Goal: Task Accomplishment & Management: Use online tool/utility

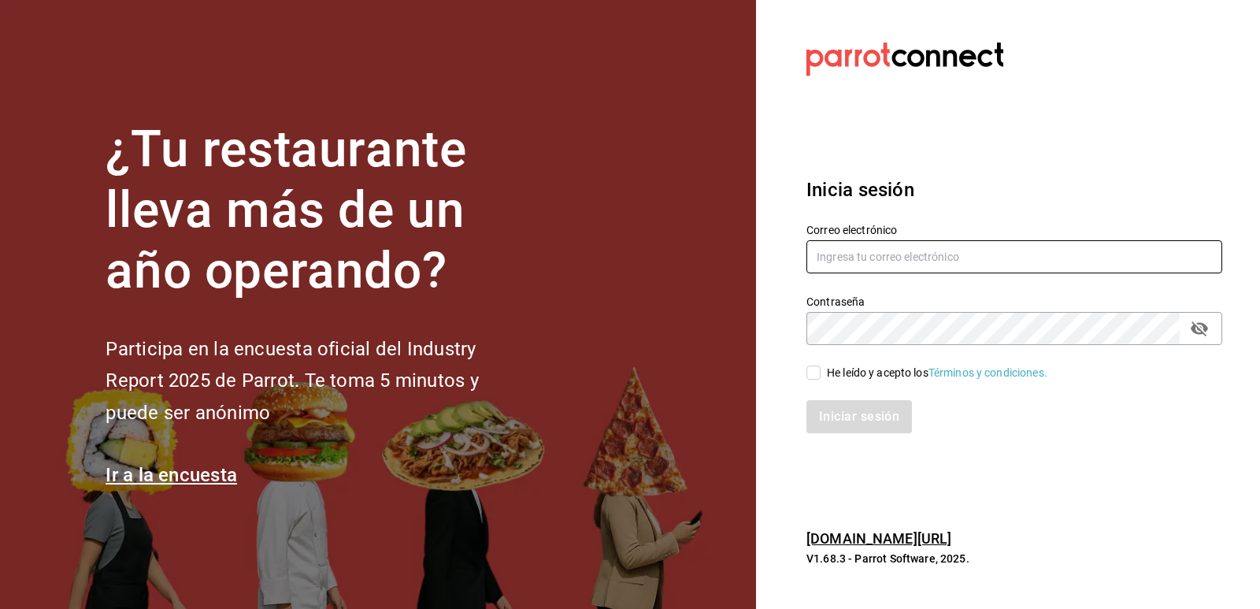
click at [980, 257] on input "text" at bounding box center [1014, 256] width 416 height 33
type input "D"
type input "daniileoon3@gmail.com"
click at [1211, 327] on button "passwordField" at bounding box center [1199, 328] width 27 height 27
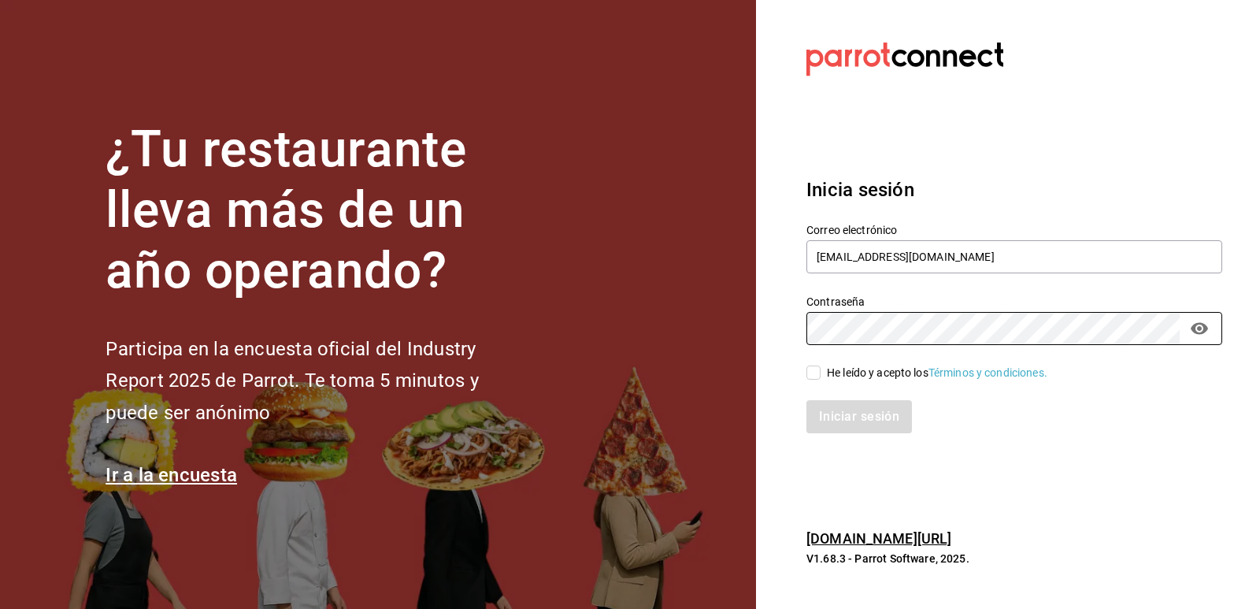
click at [808, 375] on input "He leído y acepto los Términos y condiciones." at bounding box center [813, 372] width 14 height 14
checkbox input "true"
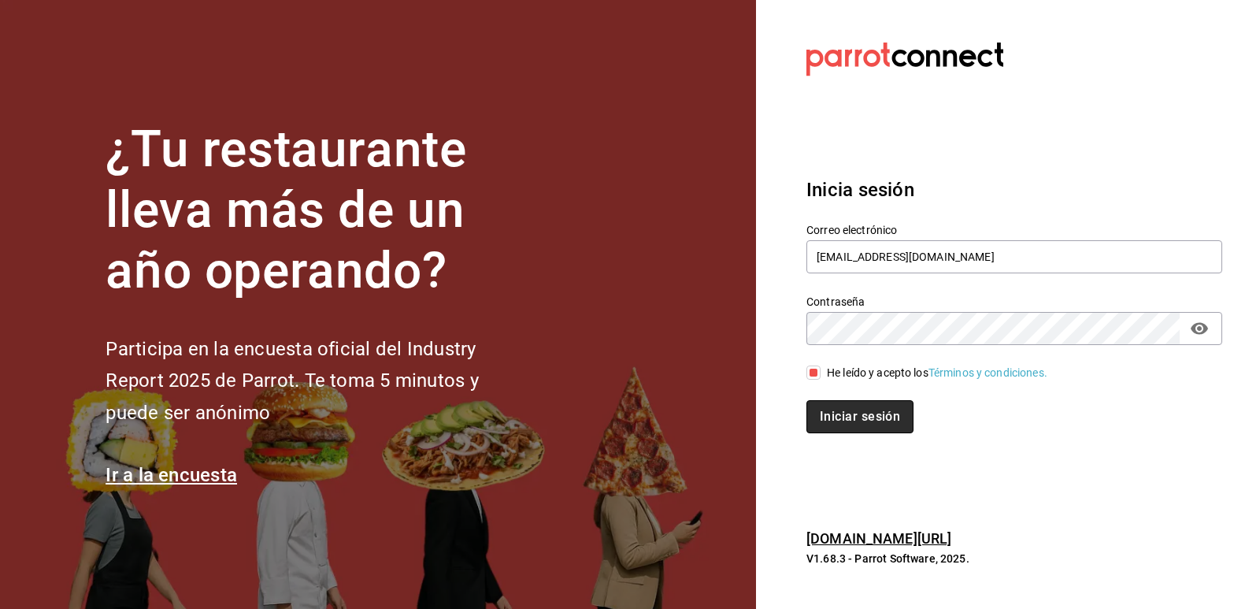
click at [866, 418] on button "Iniciar sesión" at bounding box center [859, 416] width 107 height 33
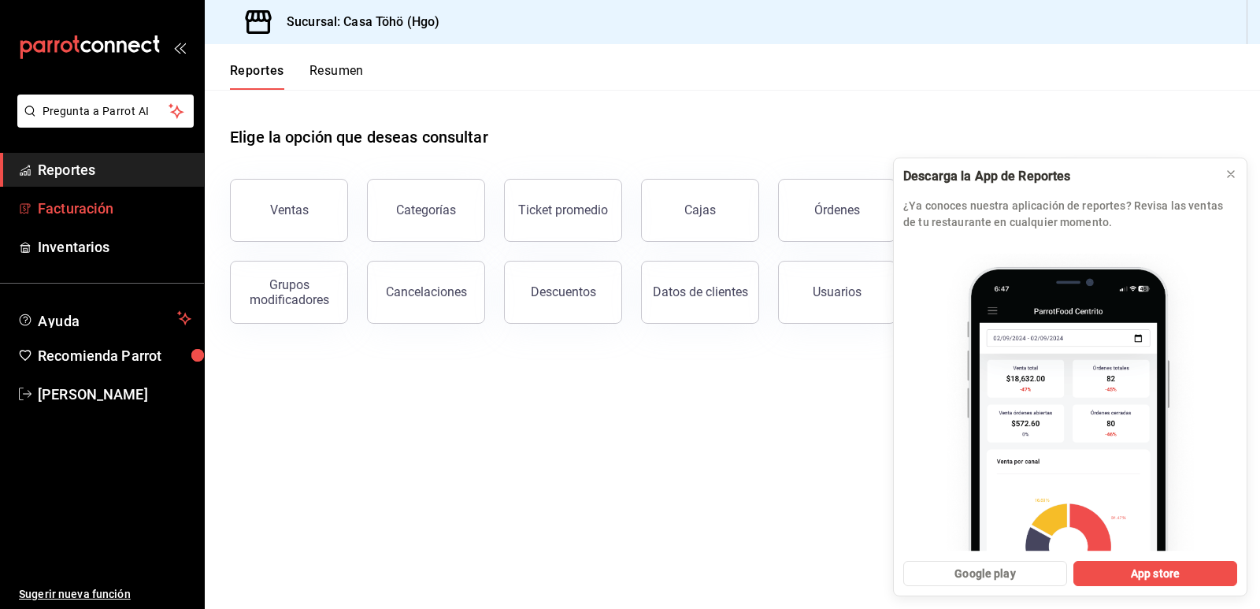
click at [57, 194] on link "Facturación" at bounding box center [102, 208] width 204 height 34
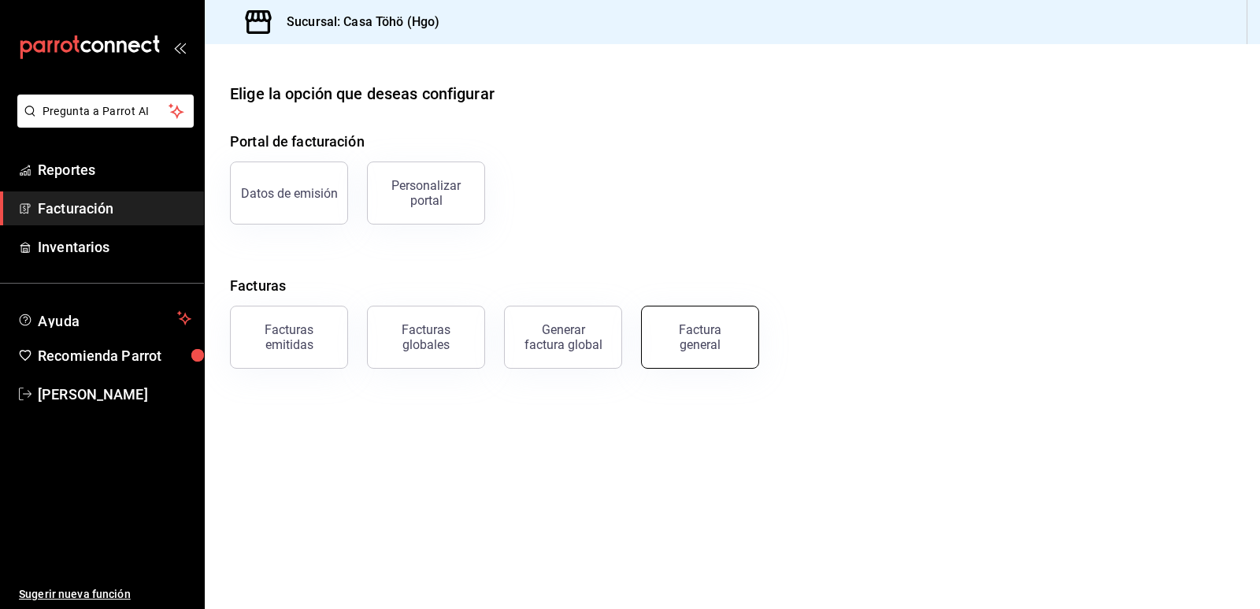
click at [700, 345] on div "Factura general" at bounding box center [699, 337] width 79 height 30
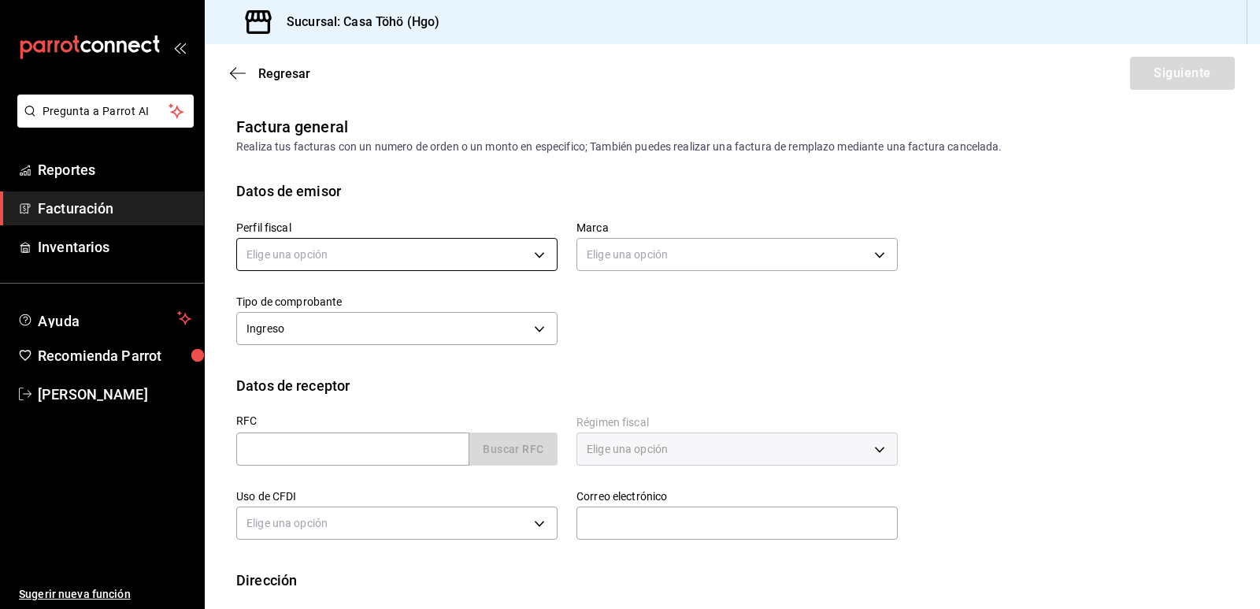
click at [431, 249] on body "Pregunta a Parrot AI Reportes Facturación Inventarios Ayuda Recomienda Parrot […" at bounding box center [630, 304] width 1260 height 609
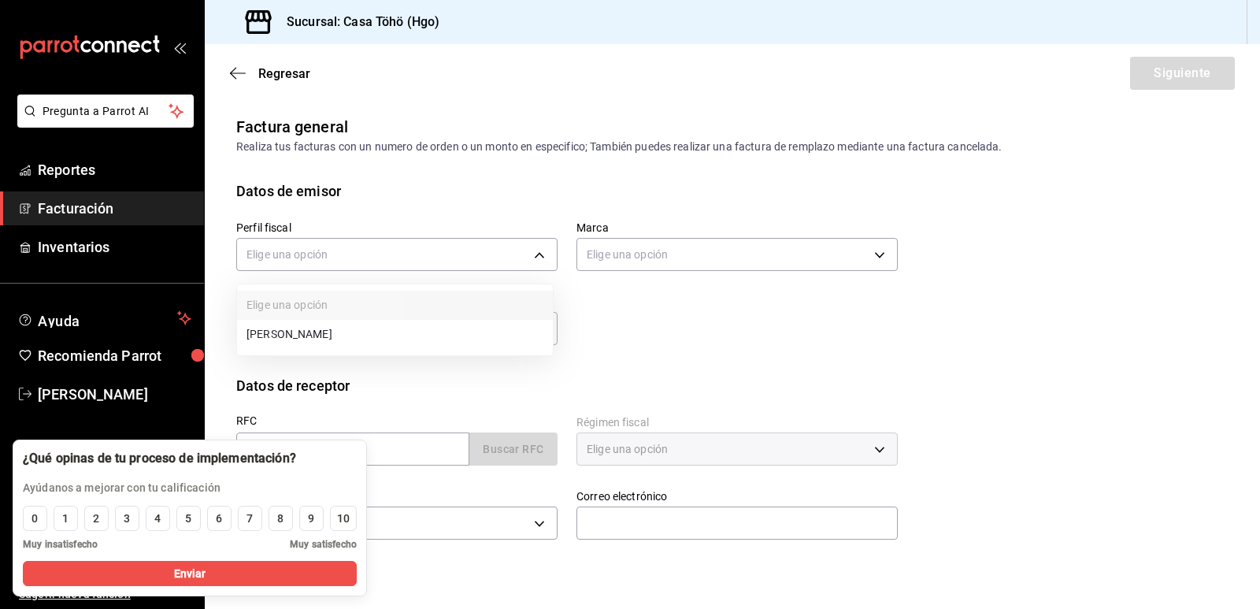
click at [379, 338] on li "[PERSON_NAME]" at bounding box center [395, 334] width 316 height 29
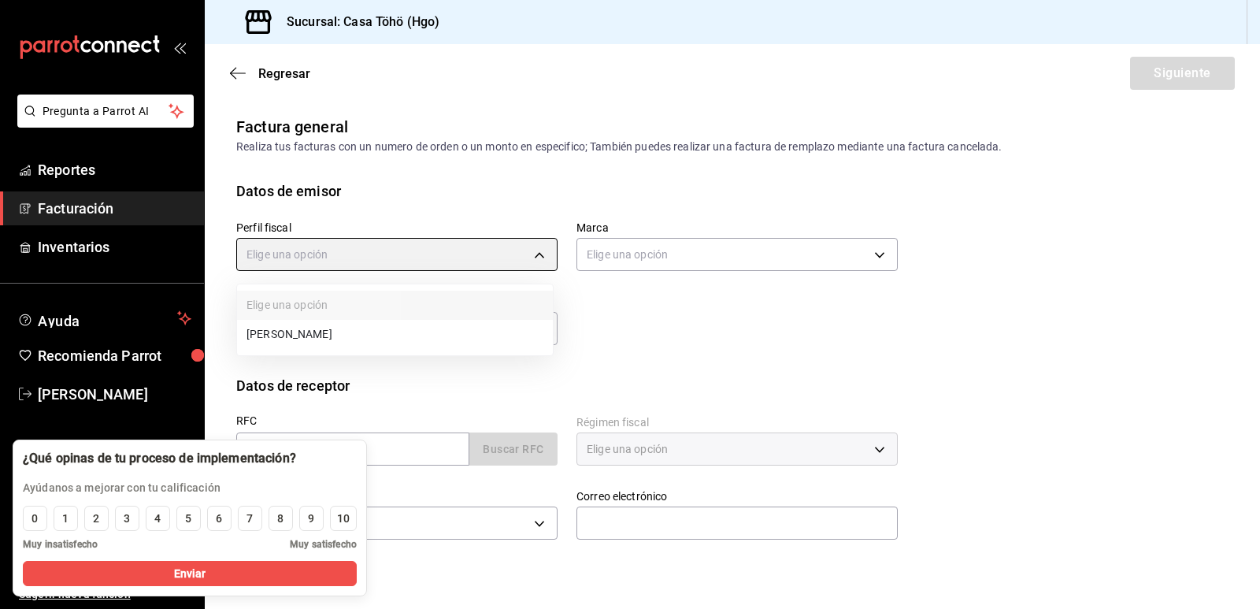
type input "3714fea9-f59b-4145-9474-cc315d4ea63f"
type input "3863094e-80de-4485-9a79-27000a153f73"
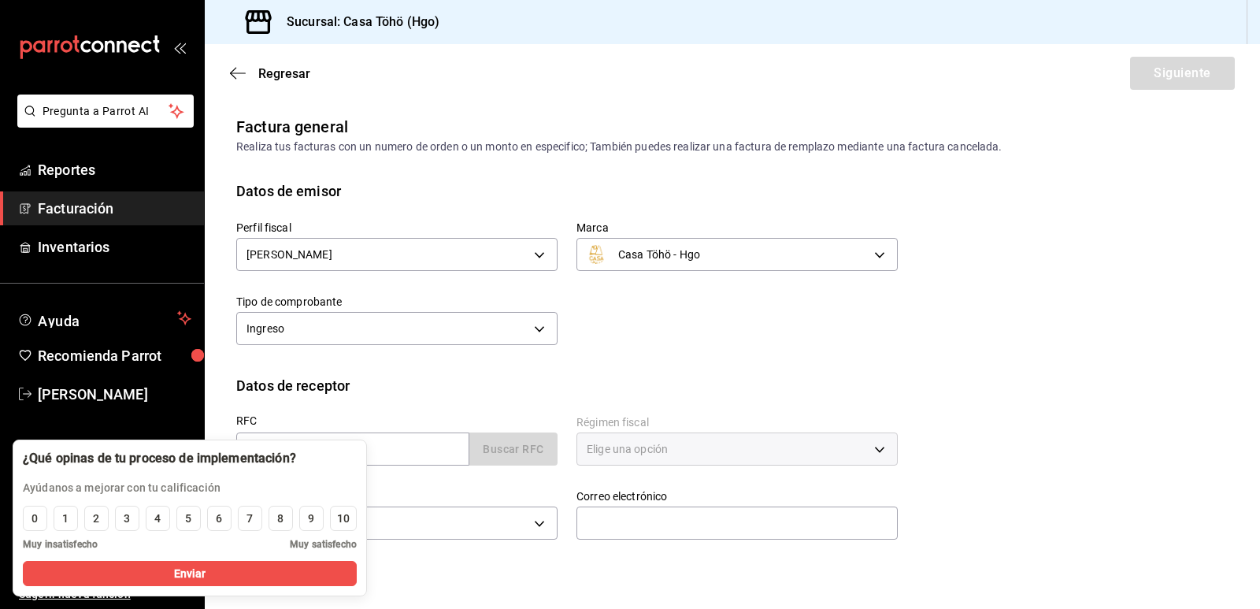
click at [716, 334] on div "Perfil fiscal [PERSON_NAME] 3714fea9-f59b-4145-9474-cc315d4ea63f Marca Casa Töh…" at bounding box center [557, 276] width 680 height 148
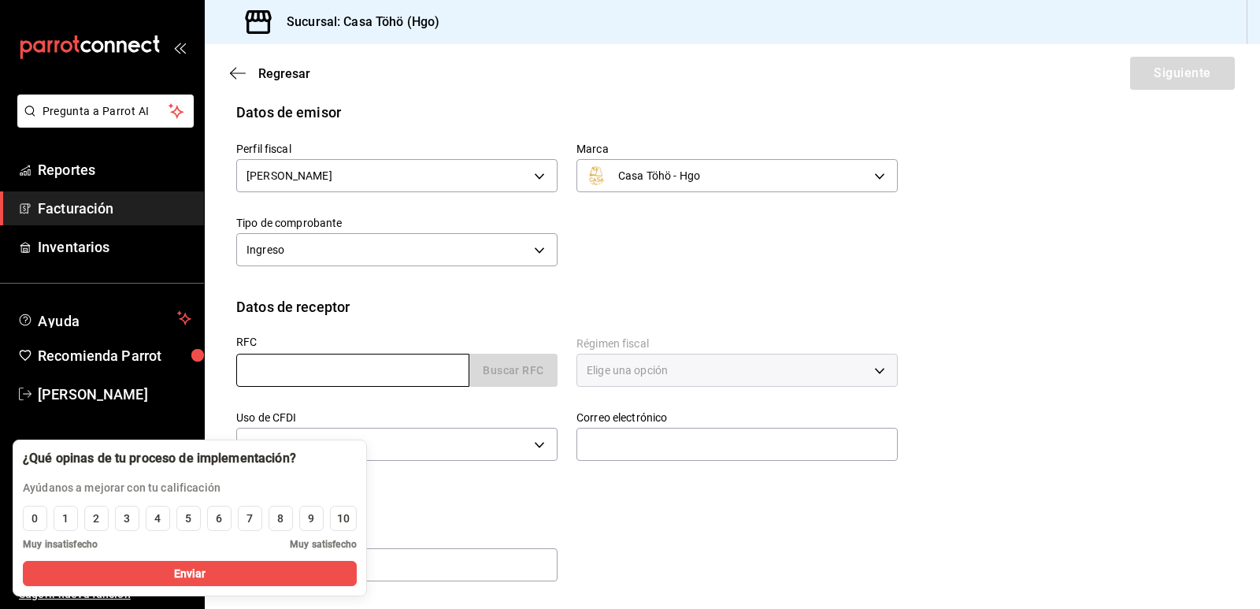
click at [355, 370] on input "text" at bounding box center [352, 369] width 233 height 33
click at [366, 381] on input "text" at bounding box center [352, 369] width 233 height 33
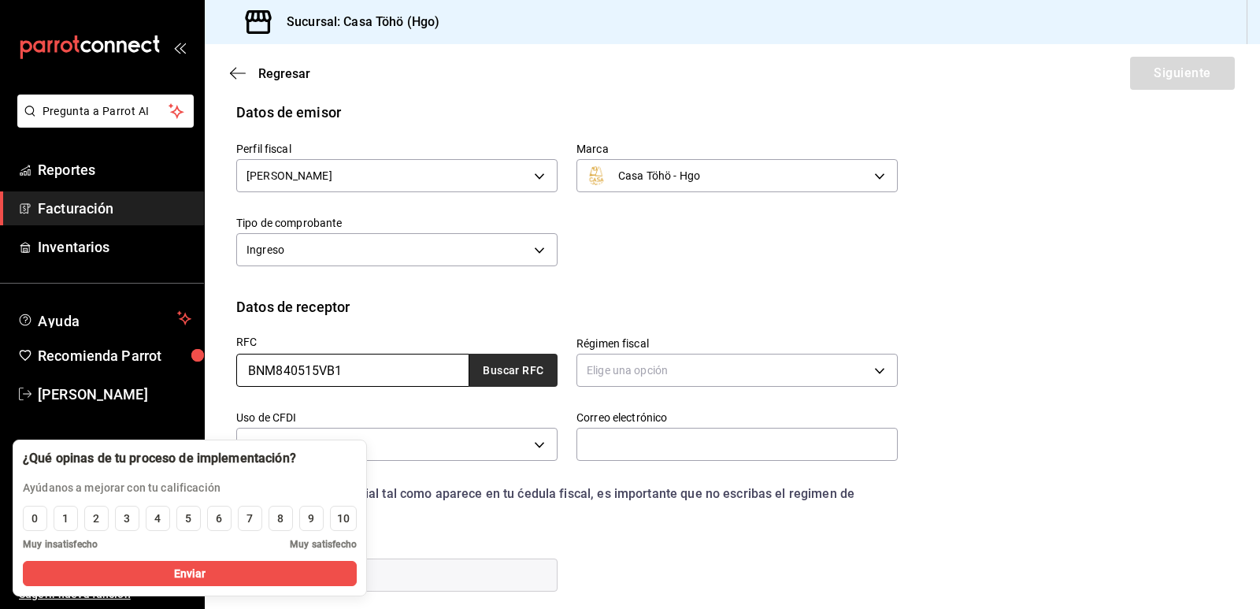
type input "BNM840515VB1"
click at [541, 379] on button "Buscar RFC" at bounding box center [513, 369] width 88 height 33
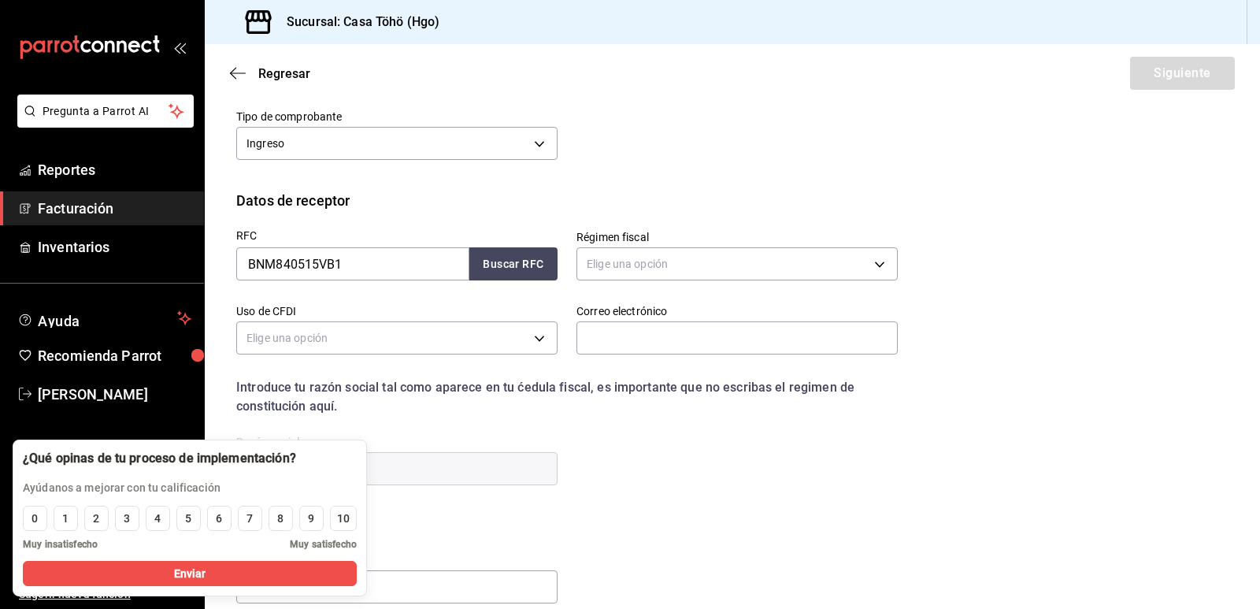
scroll to position [207, 0]
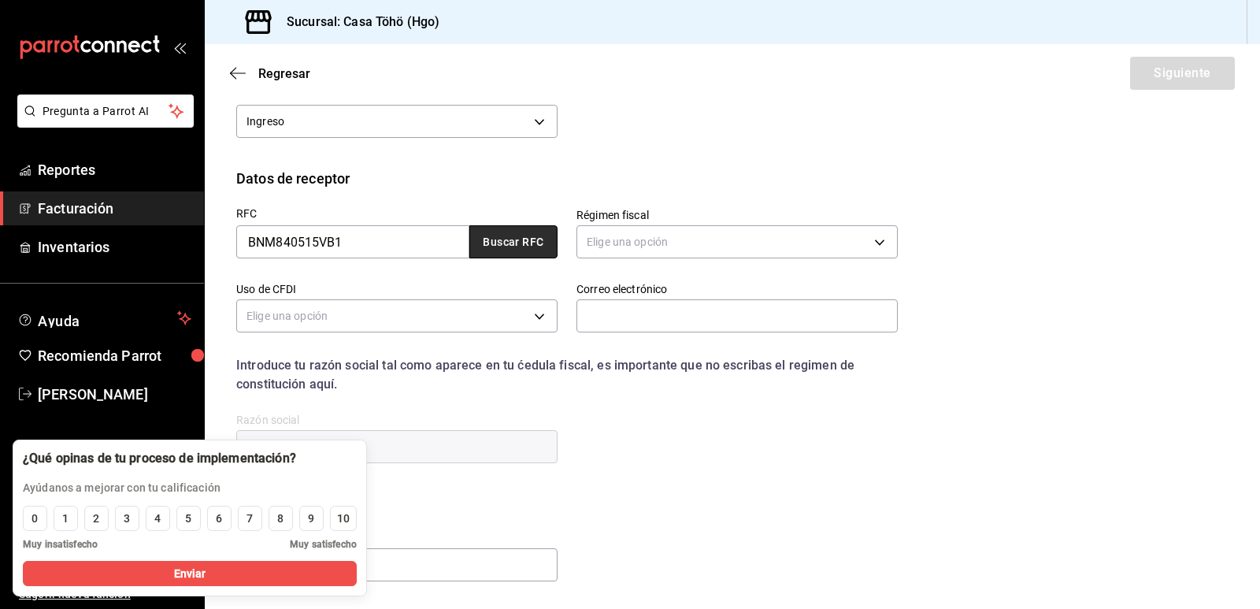
drag, startPoint x: 505, startPoint y: 247, endPoint x: 498, endPoint y: 255, distance: 10.1
click at [503, 253] on button "Buscar RFC" at bounding box center [513, 241] width 88 height 33
click at [642, 242] on body "Pregunta a Parrot AI Reportes Facturación Inventarios Ayuda Recomienda Parrot […" at bounding box center [630, 304] width 1260 height 609
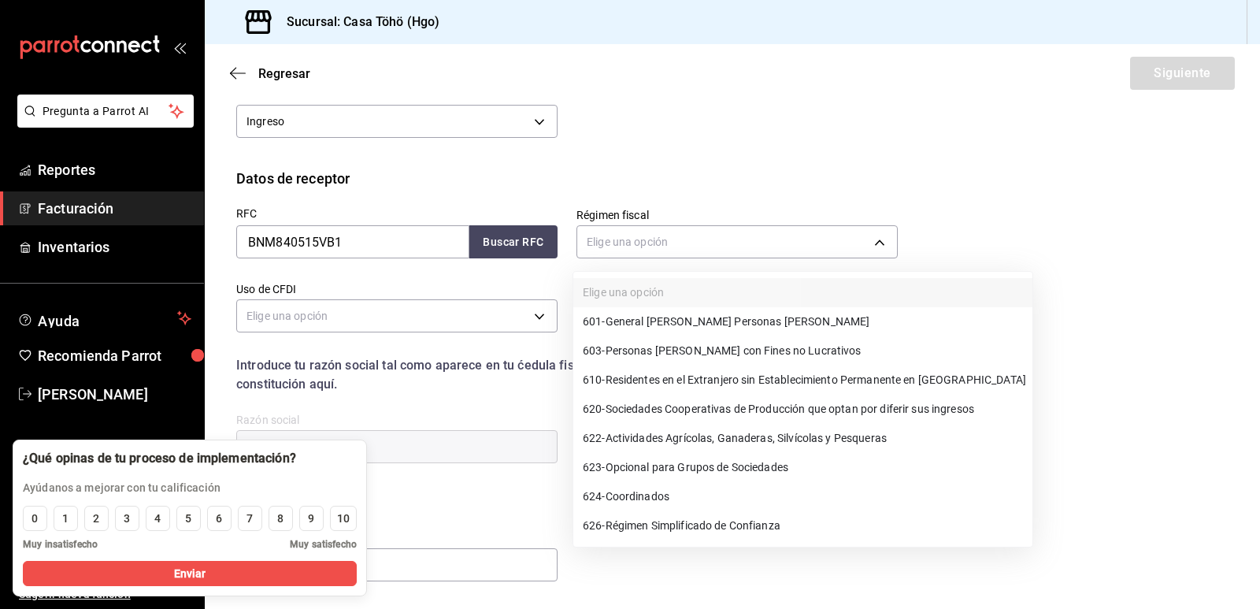
click at [683, 313] on span "601 - General [PERSON_NAME] Personas [PERSON_NAME]" at bounding box center [726, 321] width 287 height 17
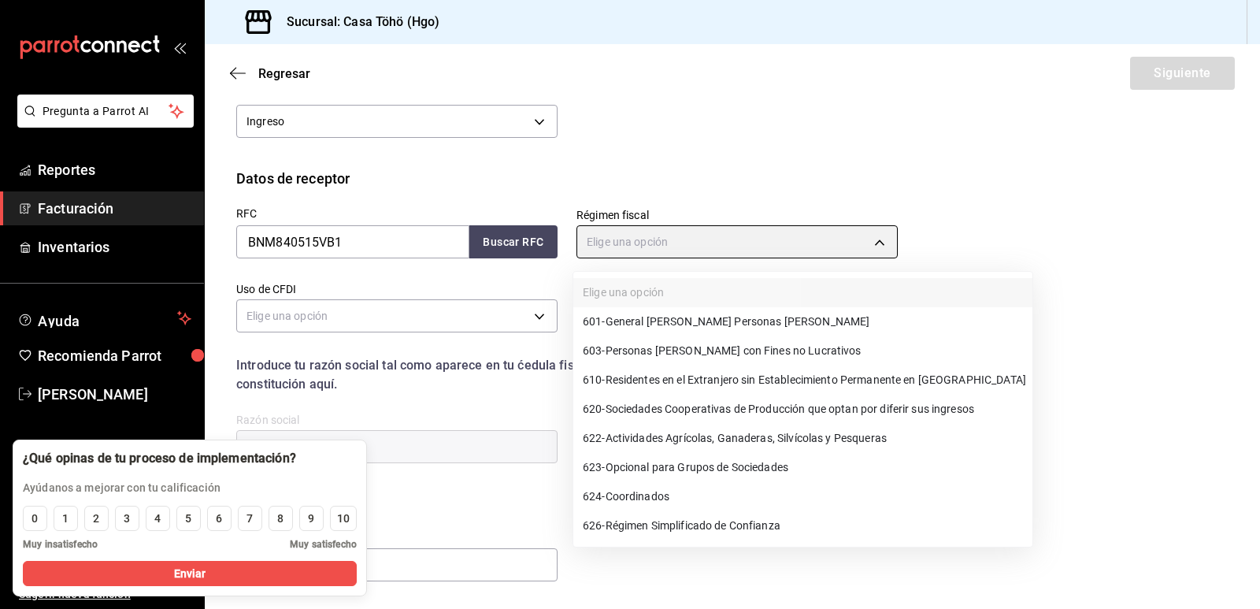
type input "601"
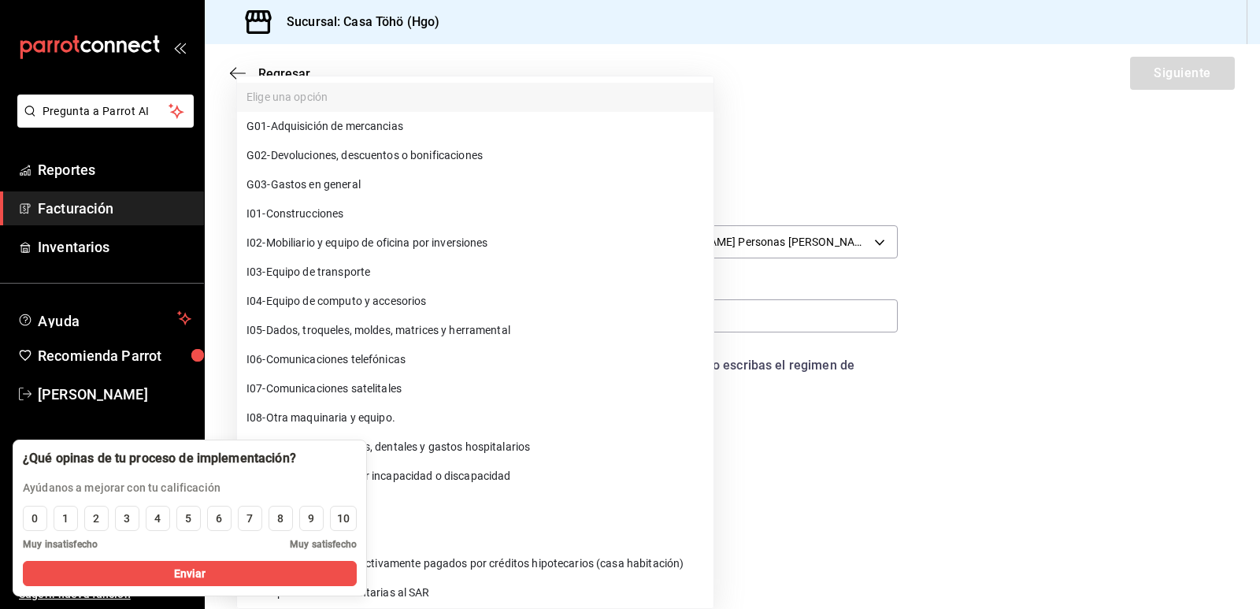
click at [442, 318] on body "Pregunta a Parrot AI Reportes Facturación Inventarios Ayuda Recomienda Parrot […" at bounding box center [630, 304] width 1260 height 609
click at [1032, 454] on div at bounding box center [630, 304] width 1260 height 609
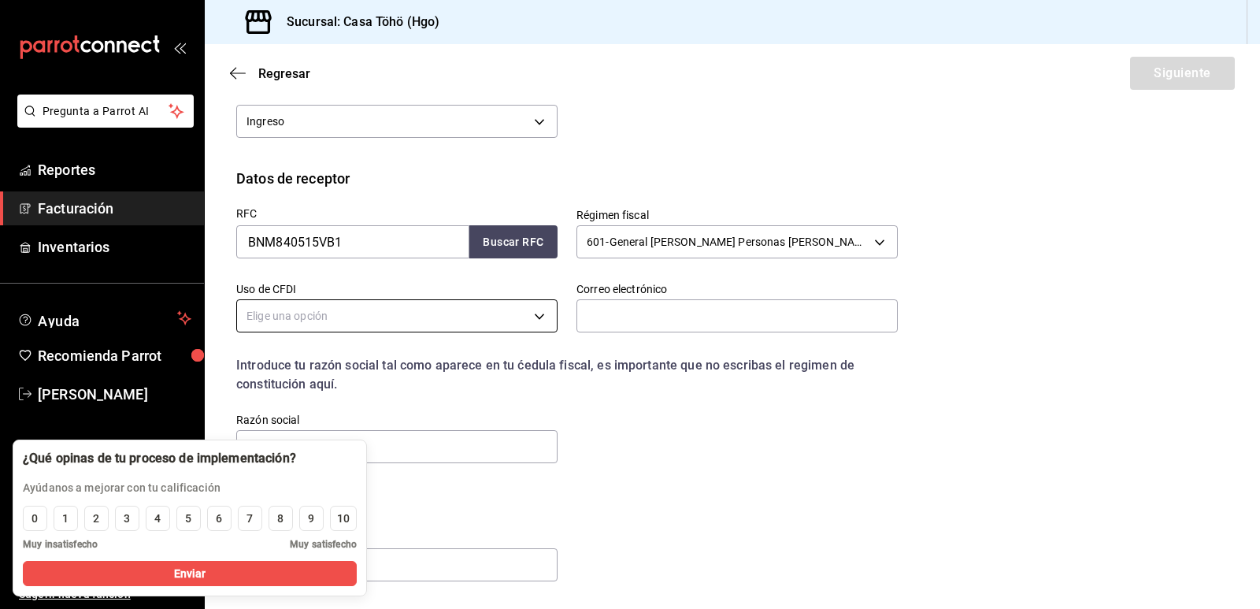
click at [302, 316] on body "Pregunta a Parrot AI Reportes Facturación Inventarios Ayuda Recomienda Parrot […" at bounding box center [630, 304] width 1260 height 609
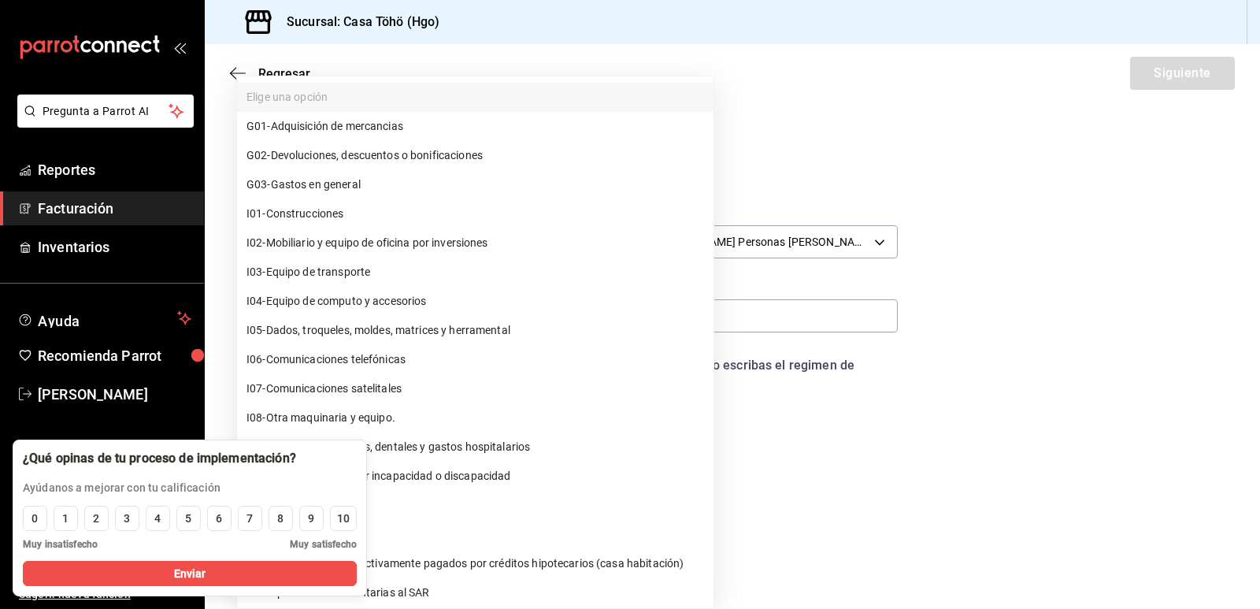
click at [331, 540] on span "Muy satisfecho" at bounding box center [323, 544] width 67 height 14
click at [343, 523] on div "10" at bounding box center [343, 518] width 13 height 17
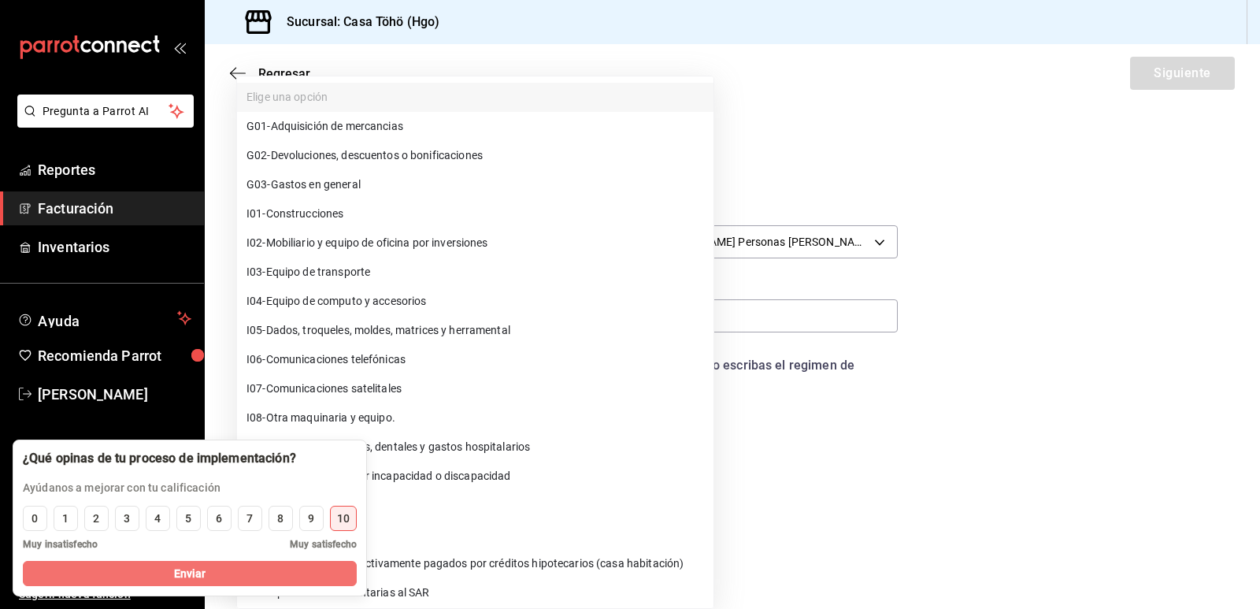
click at [294, 575] on button "Enviar" at bounding box center [190, 572] width 334 height 25
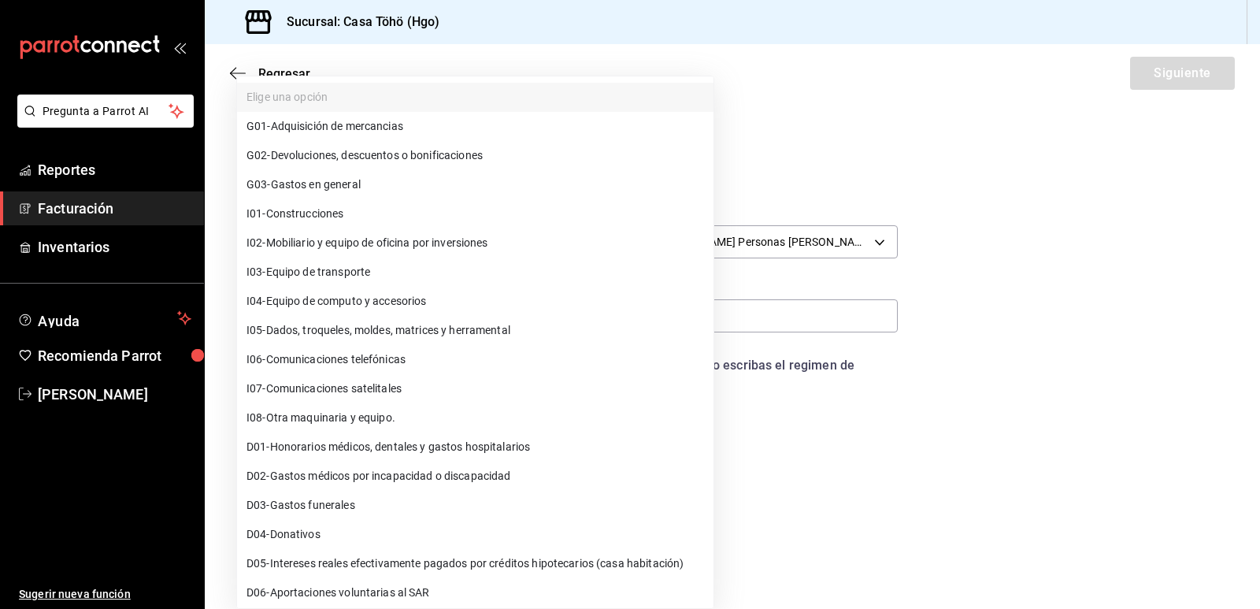
click at [361, 184] on span "G03 - Gastos en general" at bounding box center [303, 184] width 114 height 17
type input "G03"
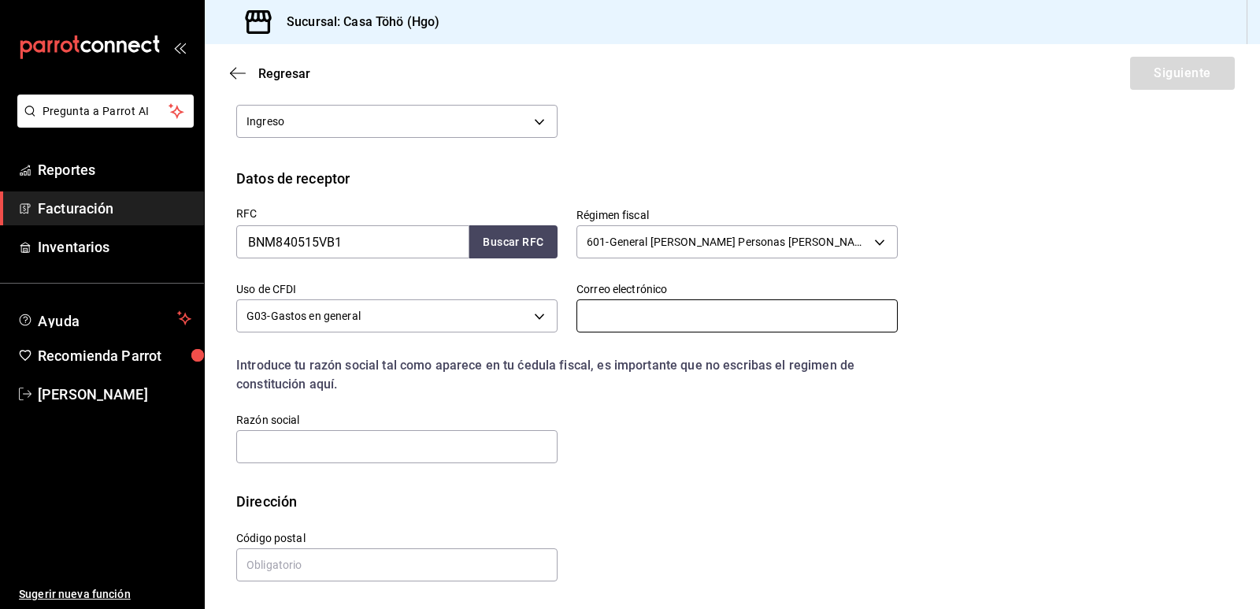
click at [651, 314] on input "text" at bounding box center [736, 315] width 321 height 33
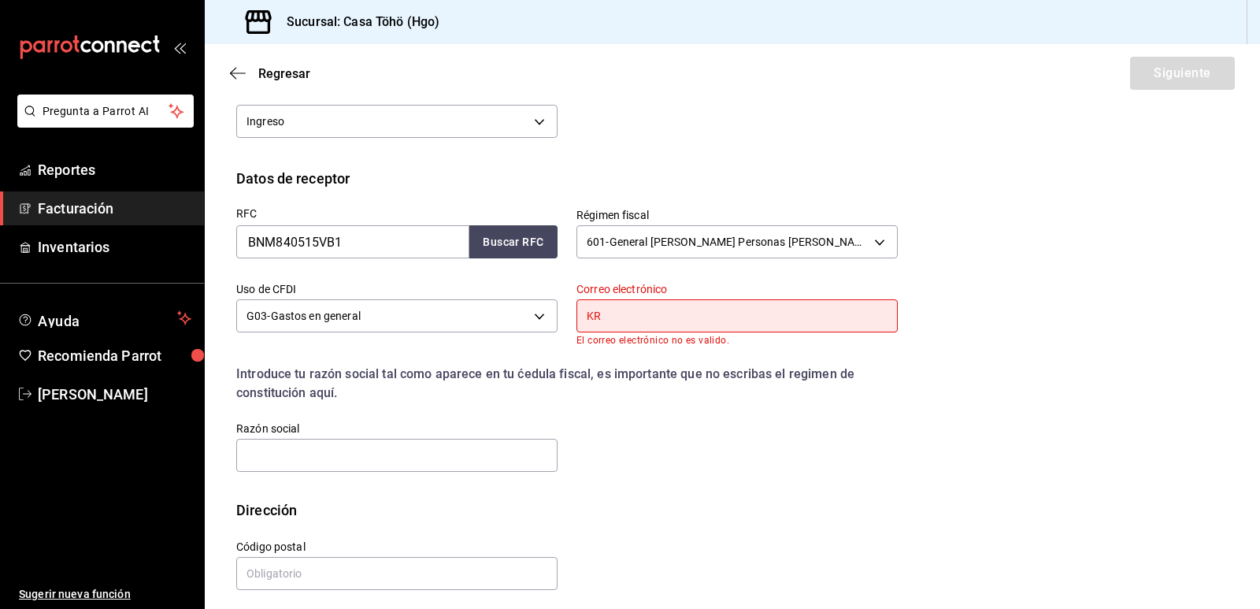
type input "K"
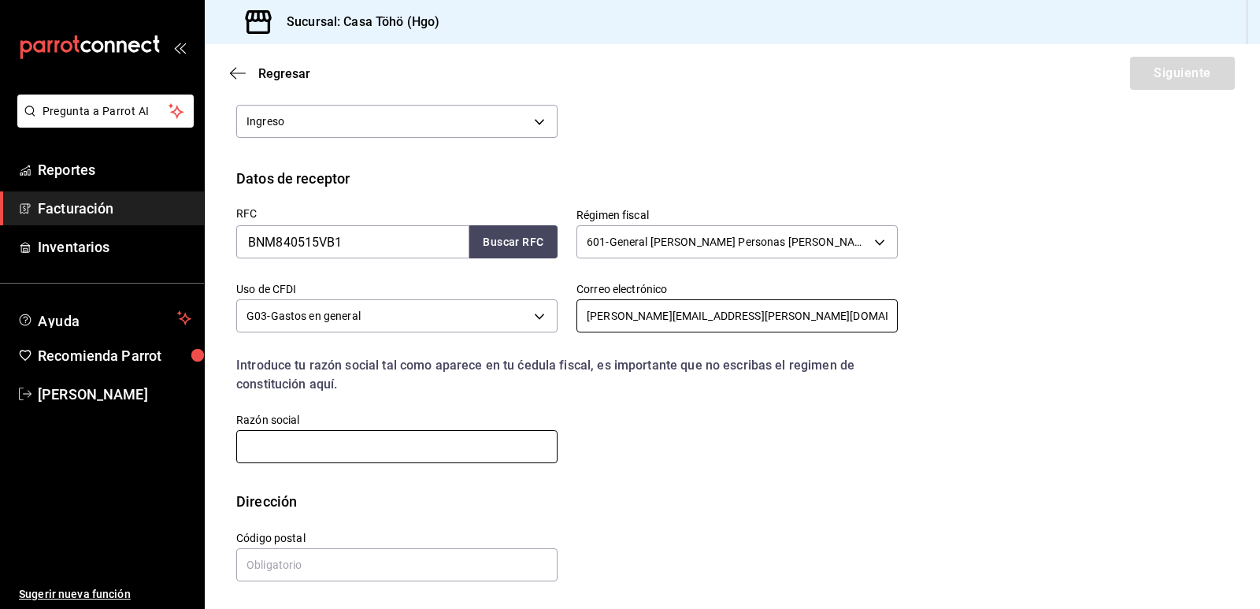
type input "[PERSON_NAME][EMAIL_ADDRESS][PERSON_NAME][DOMAIN_NAME]"
click at [430, 445] on input "text" at bounding box center [396, 446] width 321 height 33
type input "BANCO NACIONAL DE MEXICO"
click at [489, 492] on div "Dirección" at bounding box center [732, 500] width 992 height 21
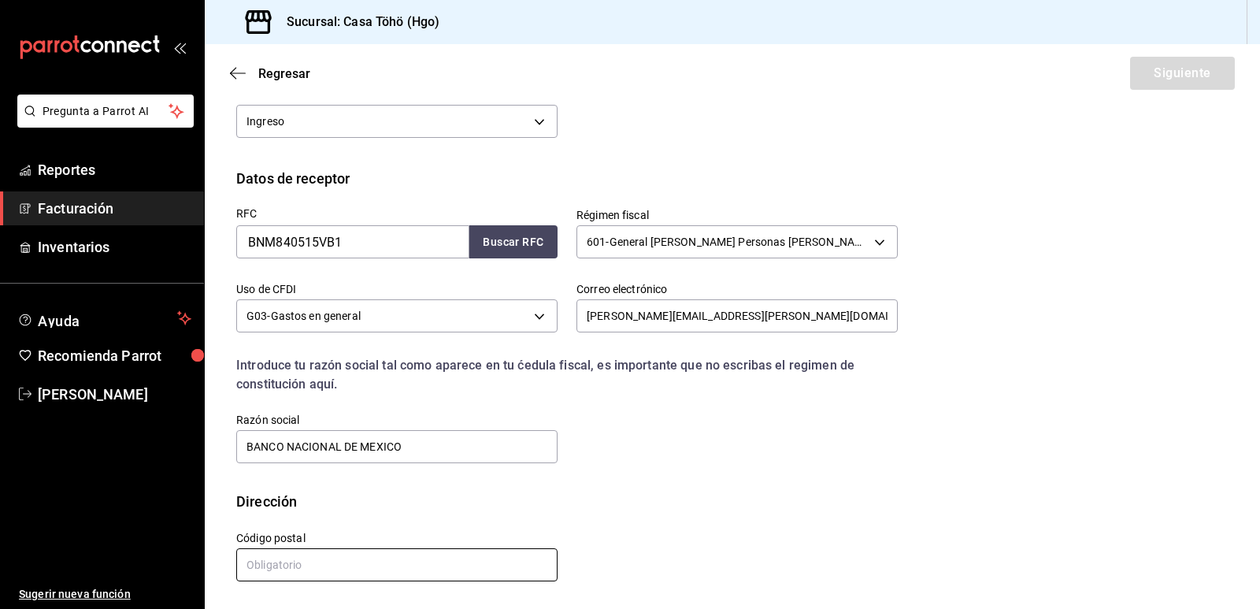
click at [284, 567] on input "text" at bounding box center [396, 564] width 321 height 33
type input "06000"
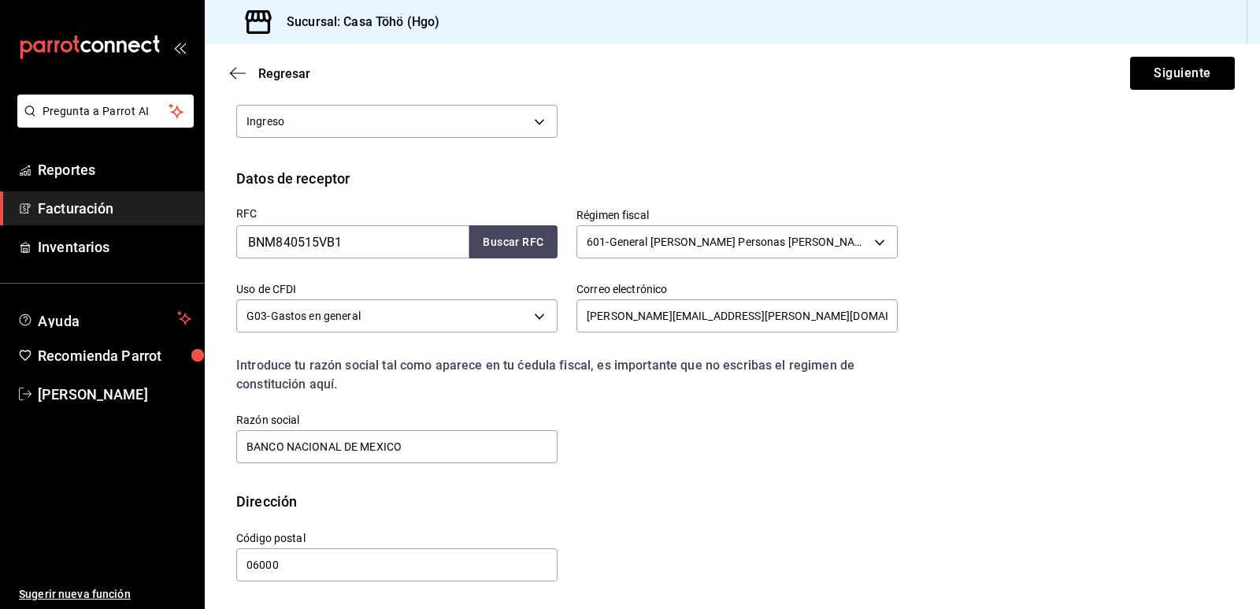
click at [711, 496] on div "Dirección" at bounding box center [732, 500] width 992 height 21
click at [1130, 75] on button "Siguiente" at bounding box center [1182, 73] width 105 height 33
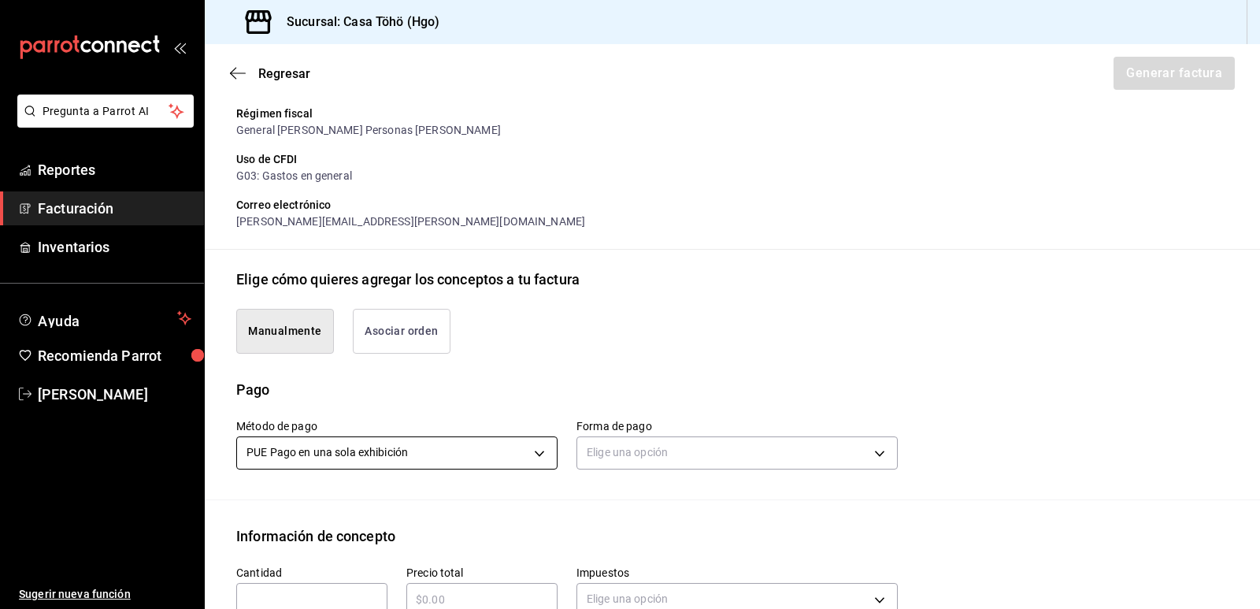
click at [433, 465] on body "Pregunta a Parrot AI Reportes Facturación Inventarios Ayuda Recomienda Parrot […" at bounding box center [630, 304] width 1260 height 609
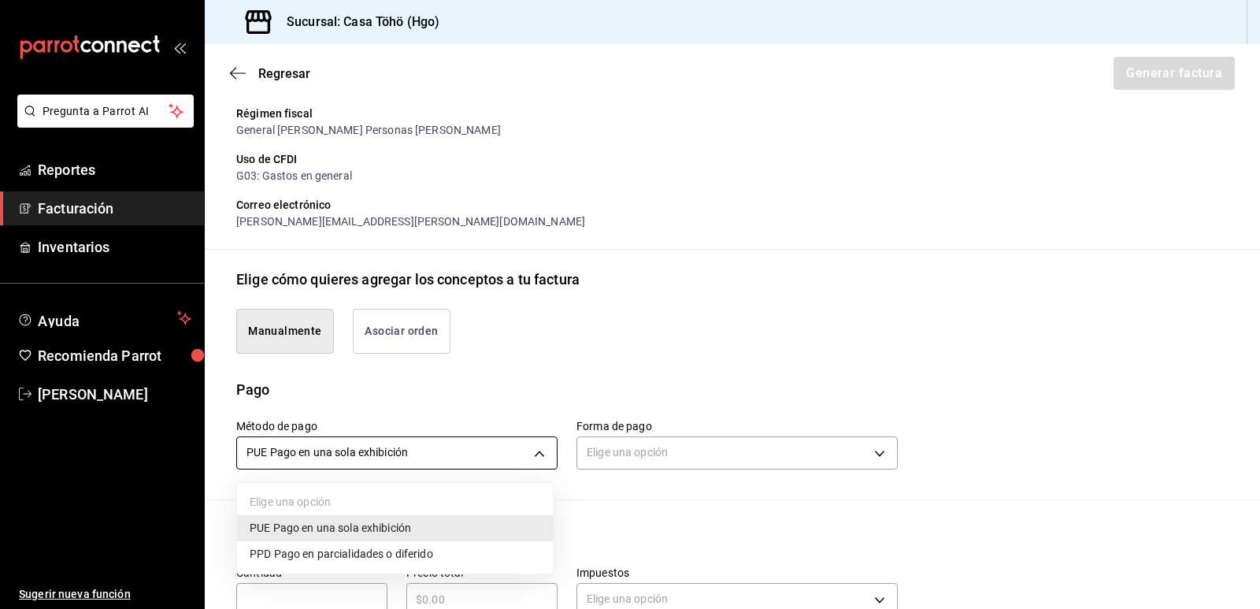
click at [433, 465] on div at bounding box center [630, 304] width 1260 height 609
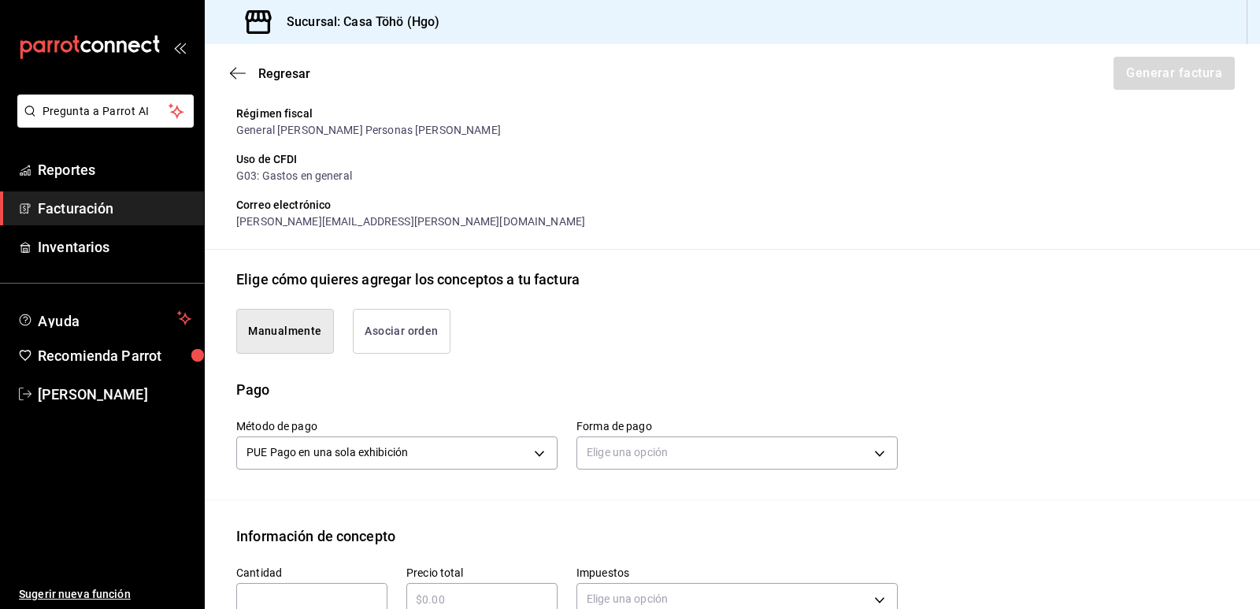
click at [405, 331] on button "Asociar orden" at bounding box center [402, 331] width 98 height 45
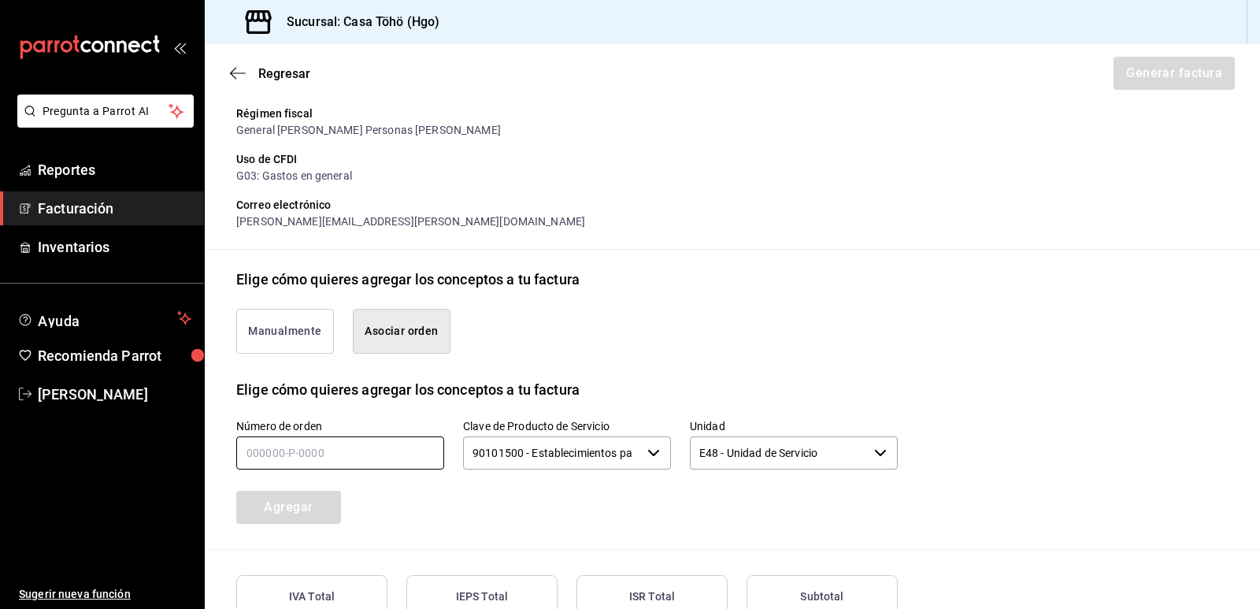
click at [350, 455] on input "text" at bounding box center [340, 452] width 208 height 33
type input "180825-p-0079"
click at [609, 523] on div "Número de orden 180825-p-0079 Clave de Producto de Servicio 90101500 - Establec…" at bounding box center [547, 452] width 699 height 142
click at [296, 513] on button "Agregar" at bounding box center [288, 506] width 105 height 33
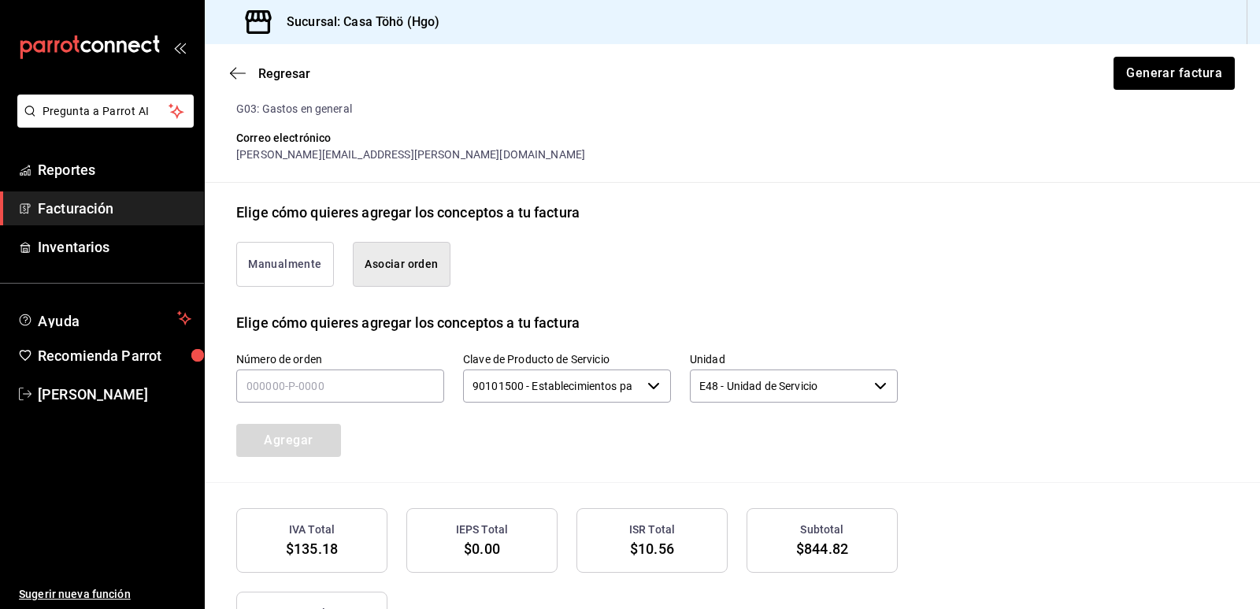
scroll to position [234, 0]
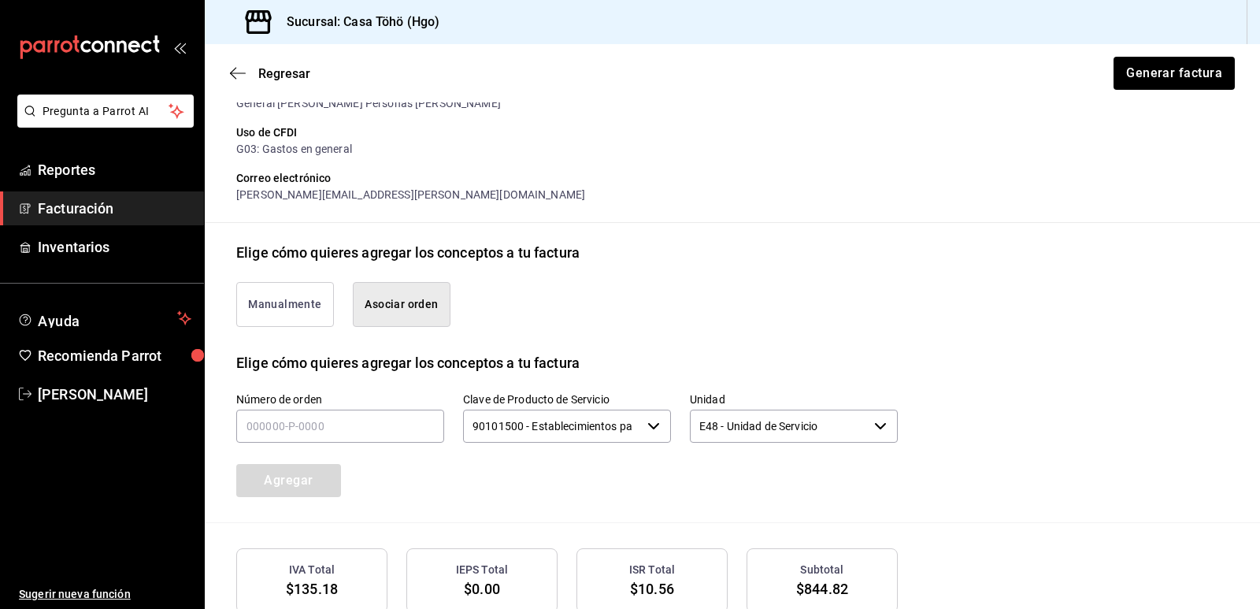
click at [309, 305] on button "Manualmente" at bounding box center [285, 304] width 98 height 45
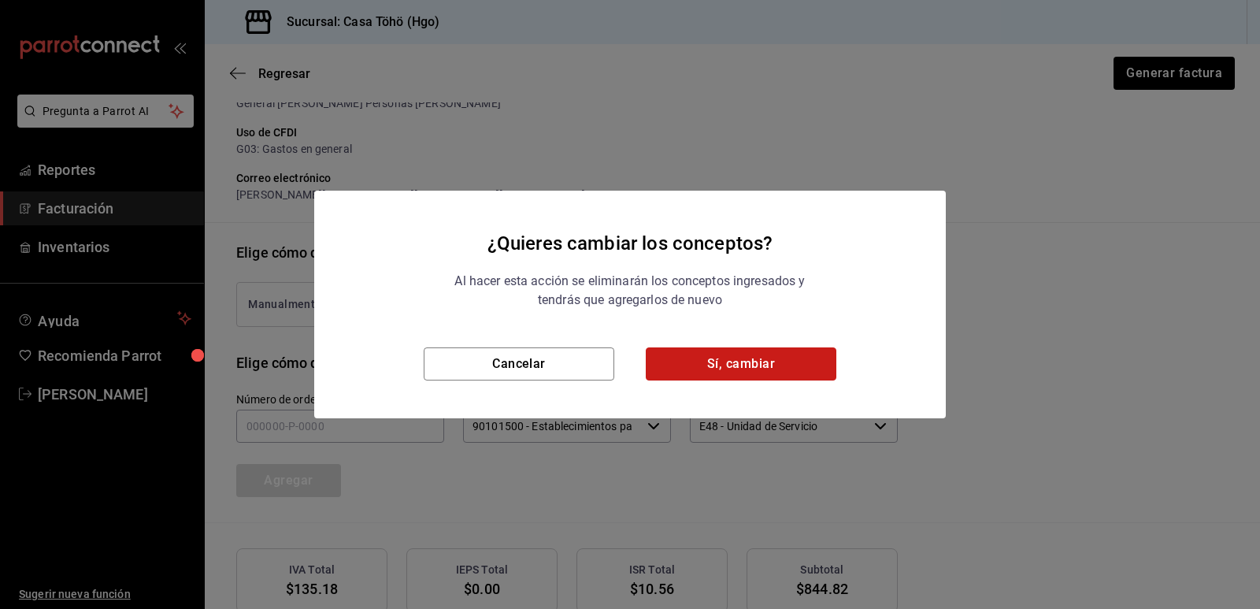
click at [736, 363] on button "Sí, cambiar" at bounding box center [741, 363] width 191 height 33
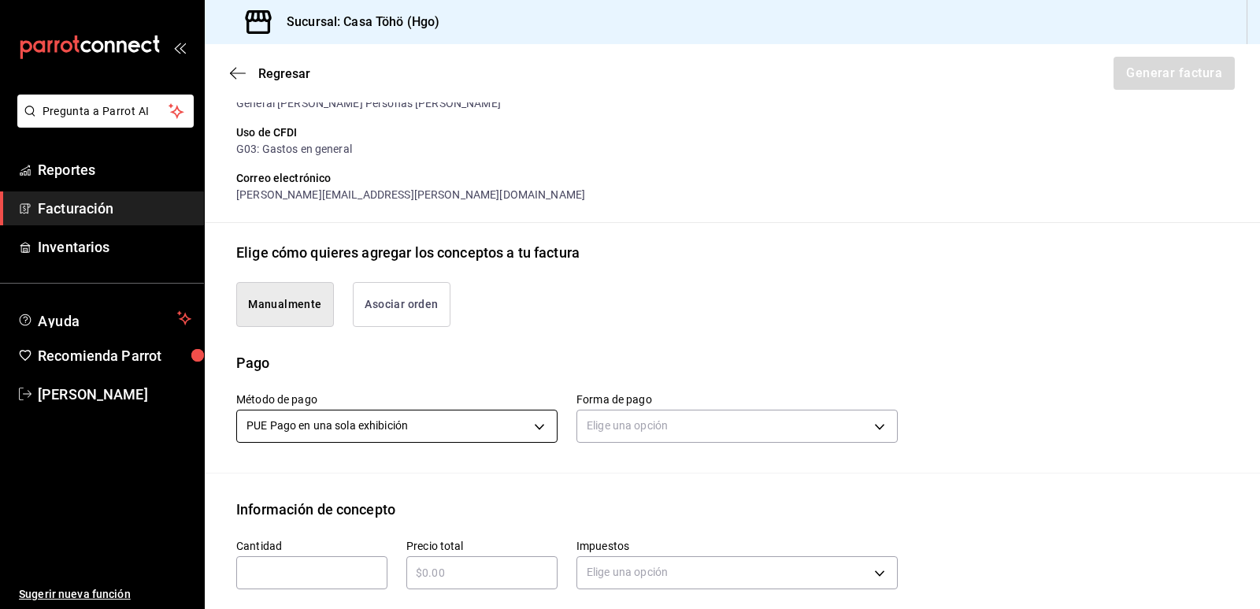
click at [376, 421] on body "Pregunta a Parrot AI Reportes Facturación Inventarios Ayuda Recomienda Parrot […" at bounding box center [630, 304] width 1260 height 609
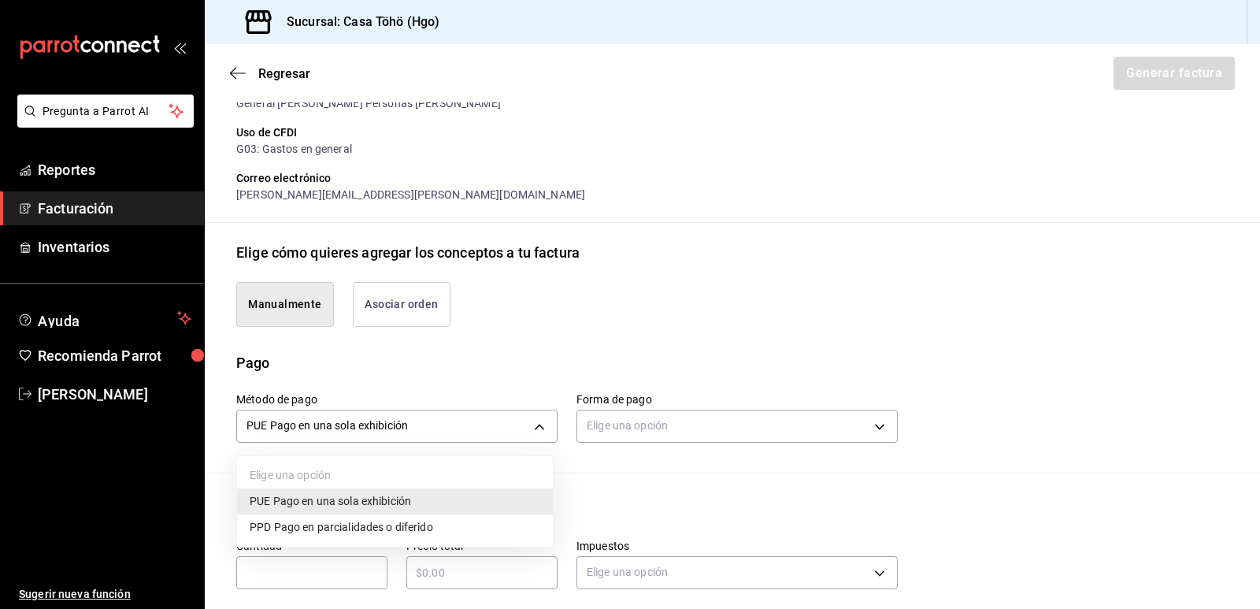
click at [386, 427] on div at bounding box center [630, 304] width 1260 height 609
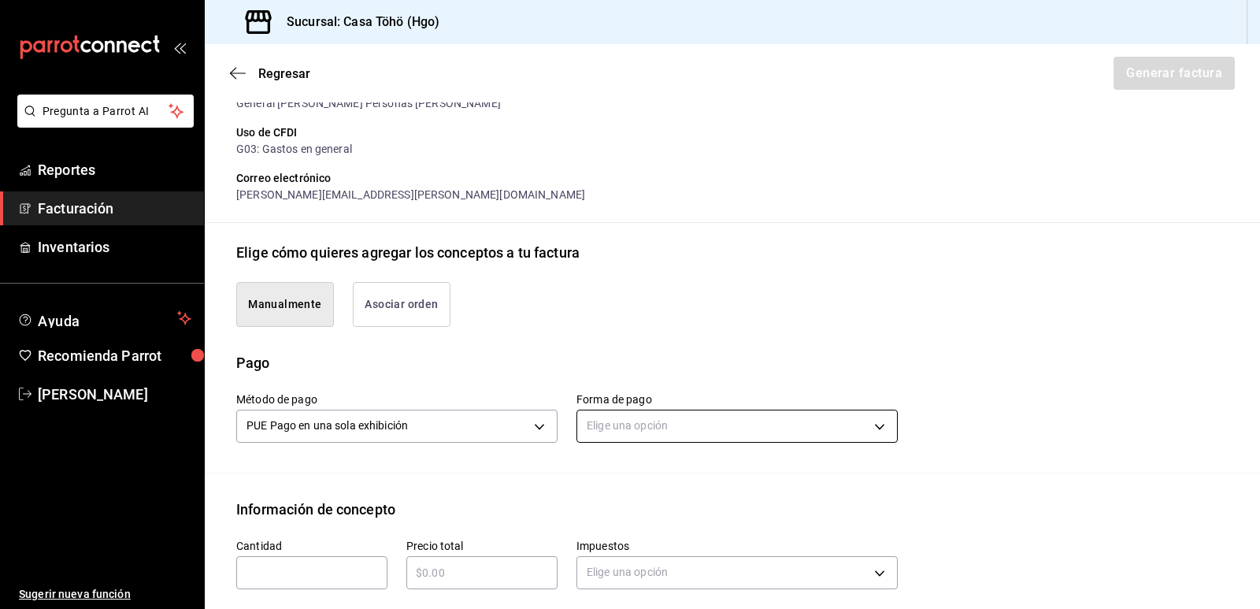
click at [597, 427] on body "Pregunta a Parrot AI Reportes Facturación Inventarios Ayuda Recomienda Parrot […" at bounding box center [630, 304] width 1260 height 609
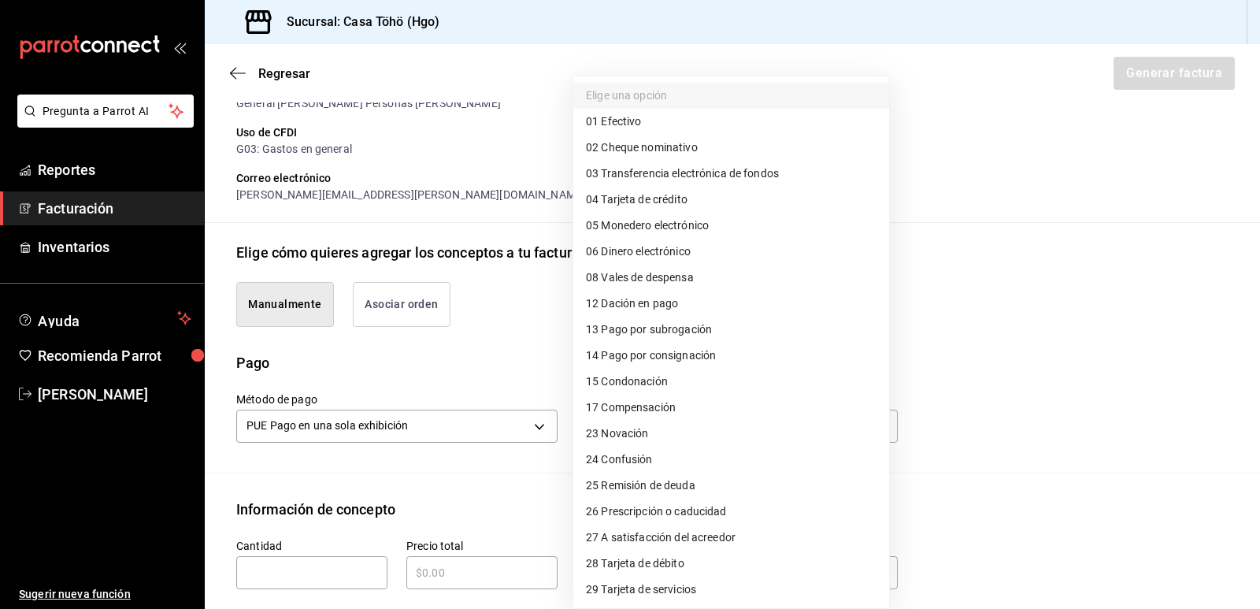
click at [661, 562] on span "28 Tarjeta de débito" at bounding box center [635, 563] width 98 height 17
type input "28"
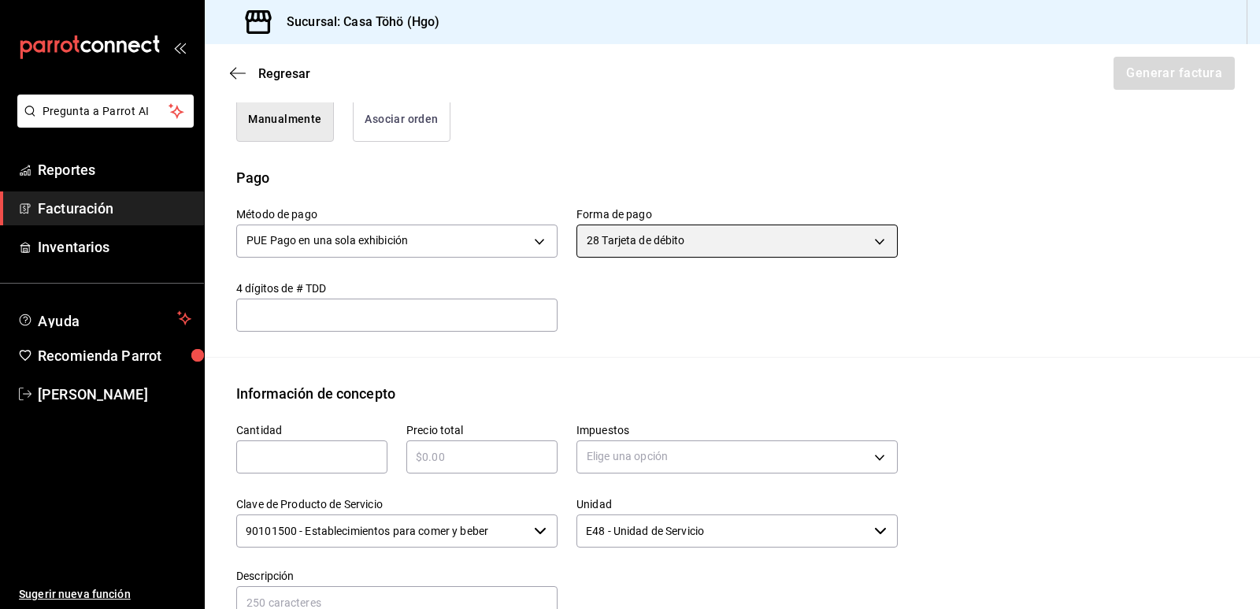
scroll to position [466, 0]
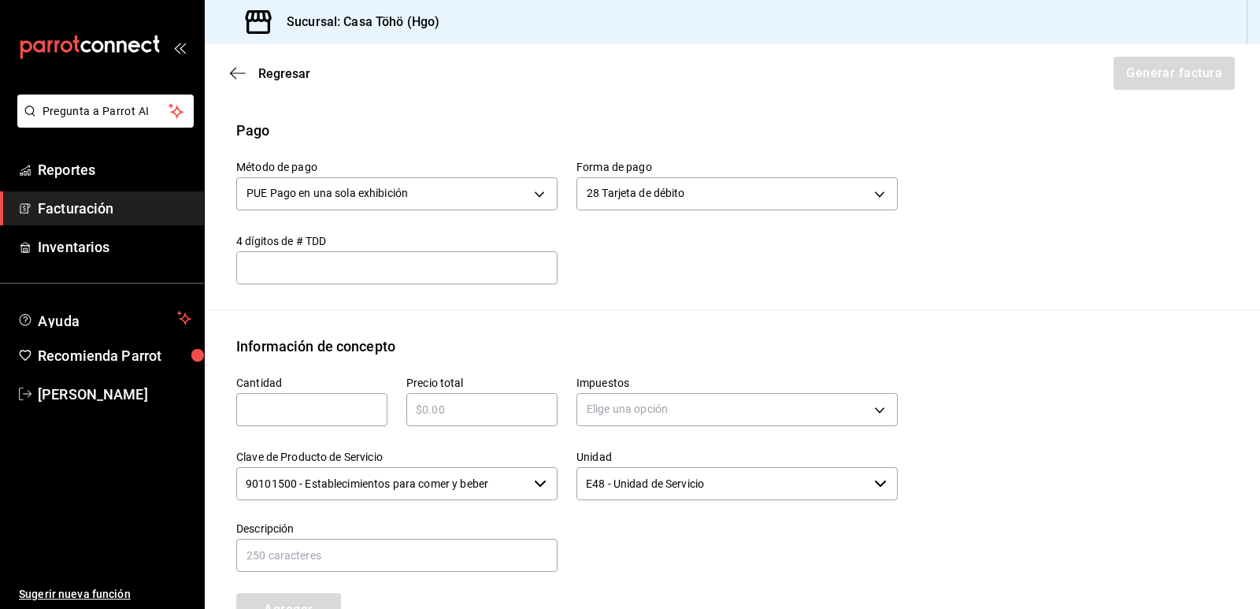
click at [364, 274] on input "text" at bounding box center [396, 267] width 321 height 19
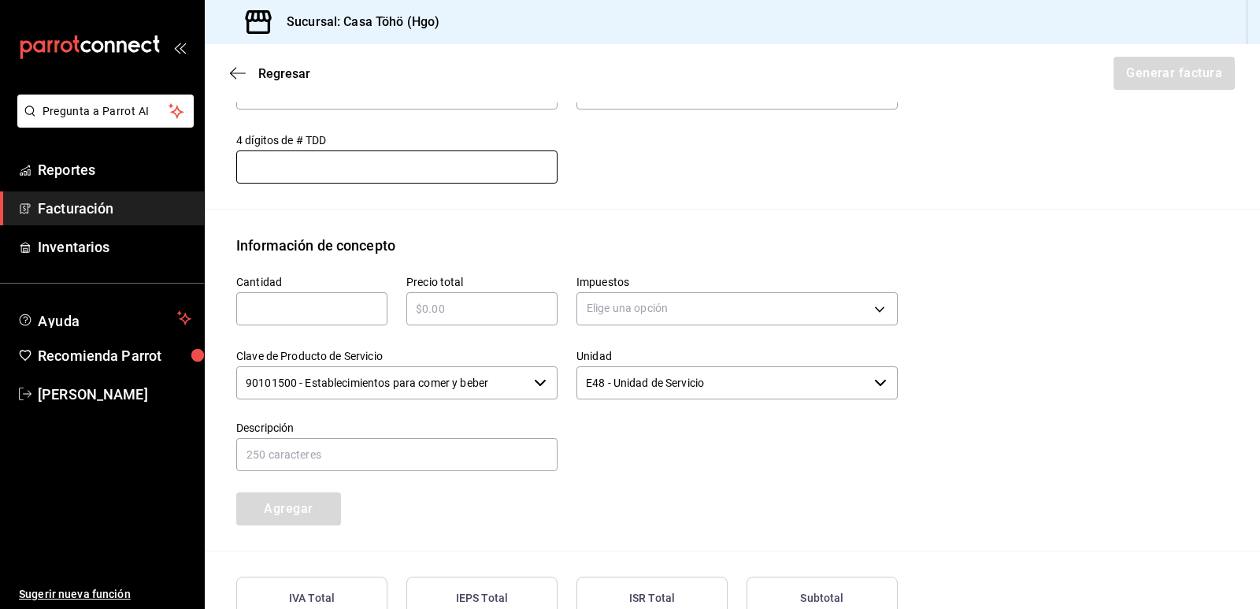
scroll to position [575, 0]
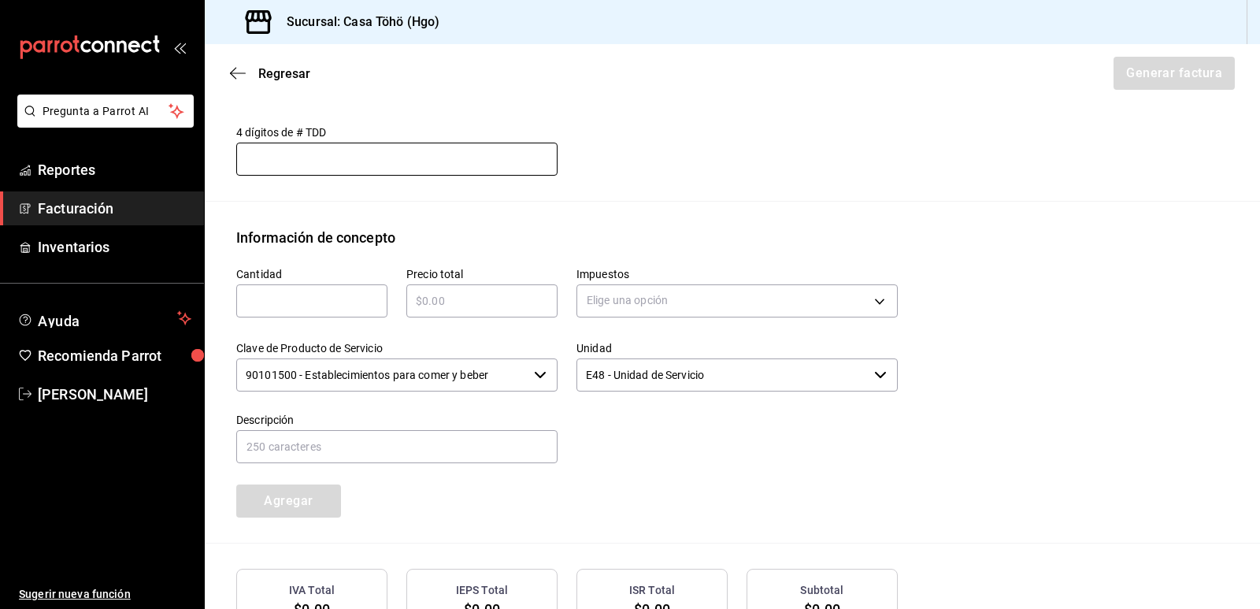
click at [812, 378] on input "E48 - Unidad de Servicio" at bounding box center [721, 374] width 291 height 33
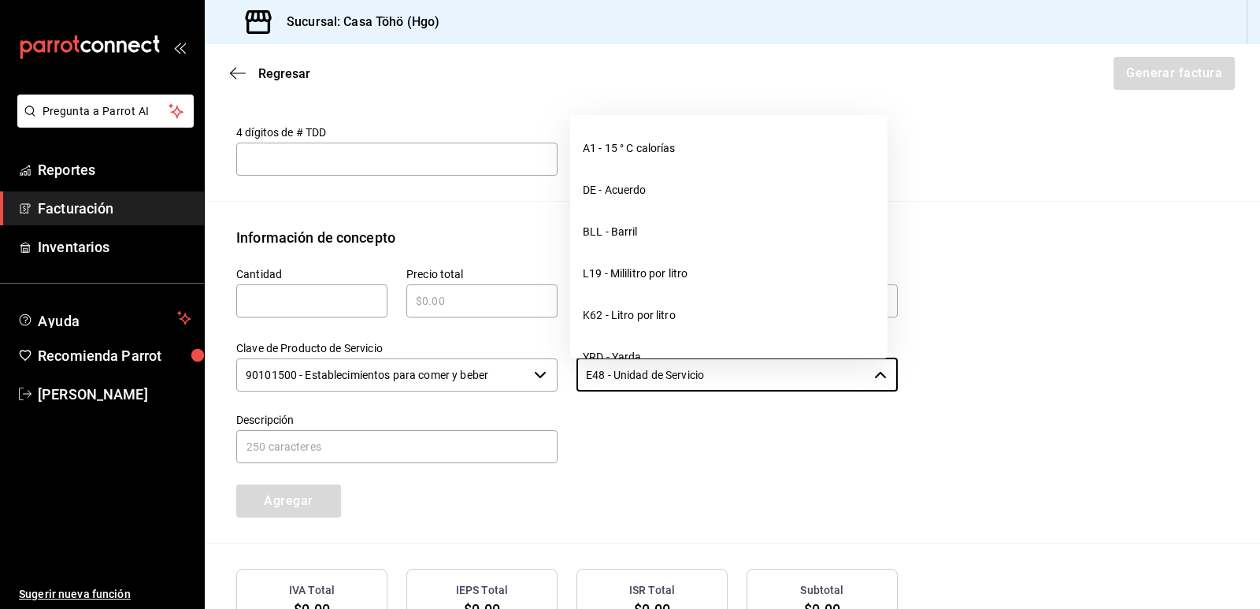
click at [354, 308] on input "text" at bounding box center [311, 300] width 151 height 19
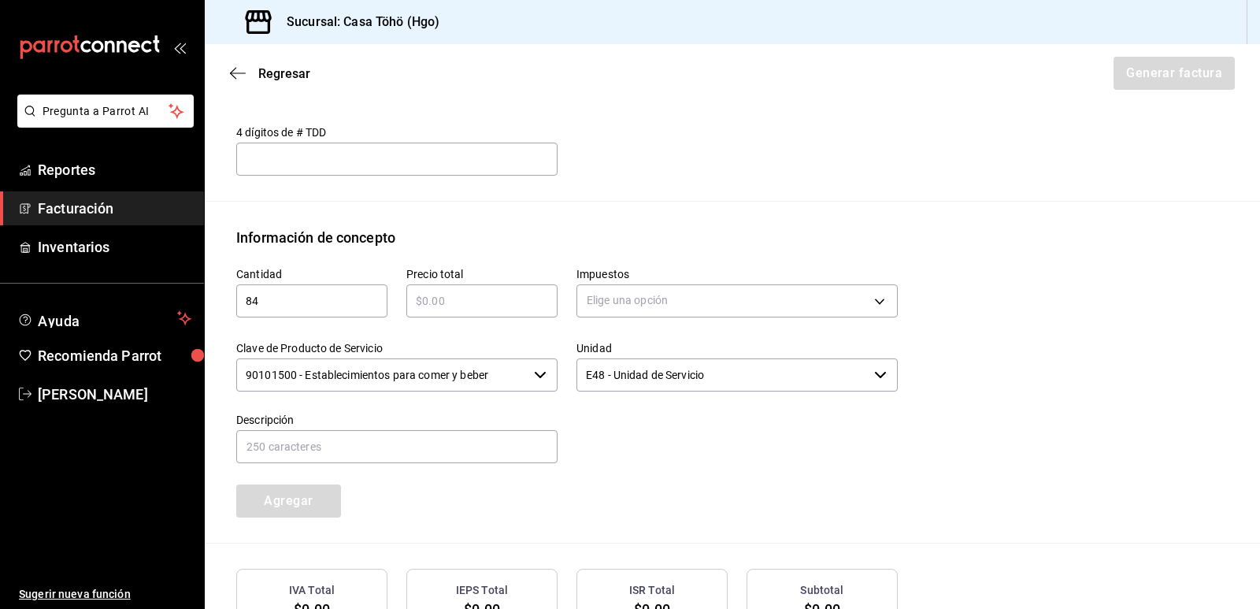
type input "8"
click at [438, 301] on input "text" at bounding box center [481, 300] width 151 height 19
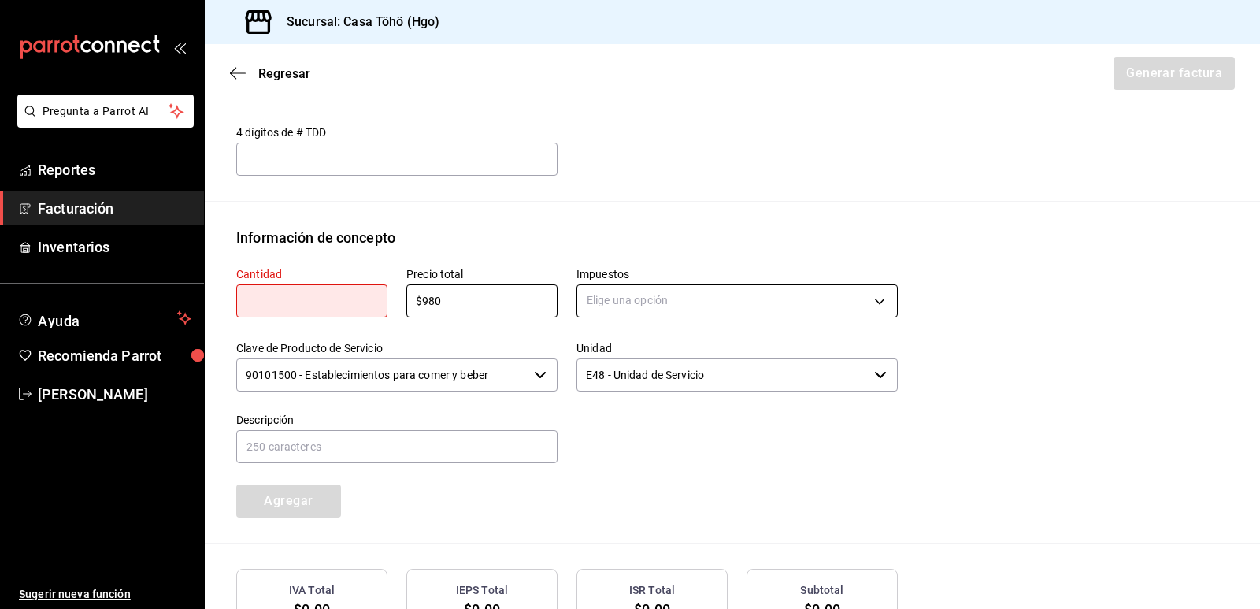
type input "$980"
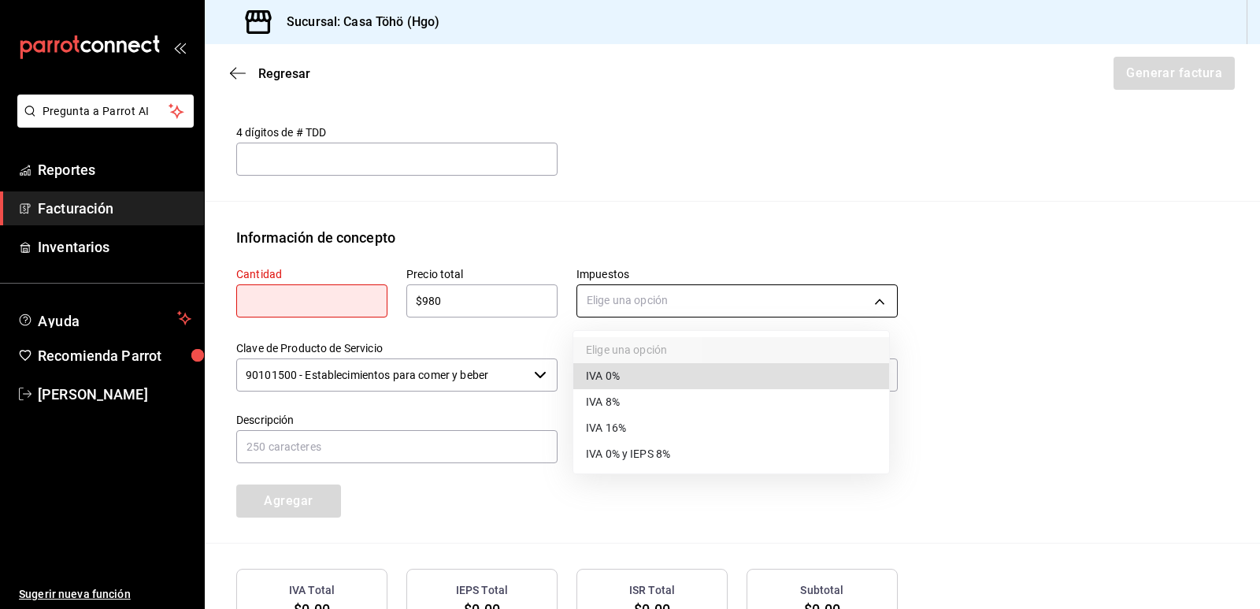
click at [740, 309] on body "Pregunta a Parrot AI Reportes Facturación Inventarios Ayuda Recomienda Parrot […" at bounding box center [630, 304] width 1260 height 609
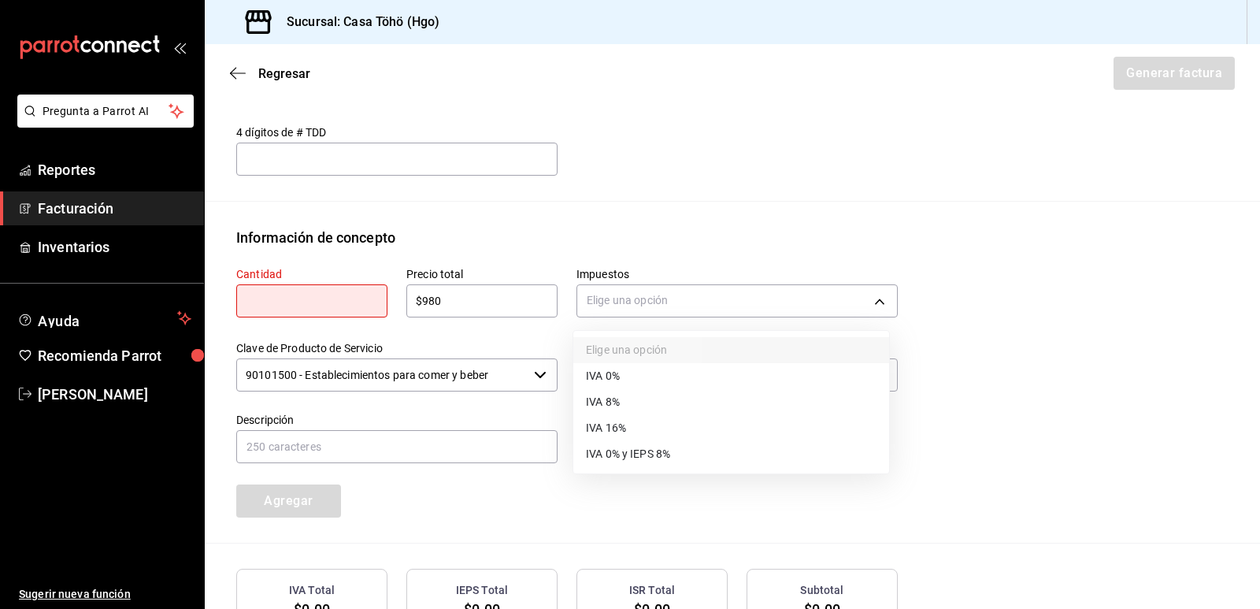
click at [659, 427] on li "IVA 16%" at bounding box center [731, 428] width 316 height 26
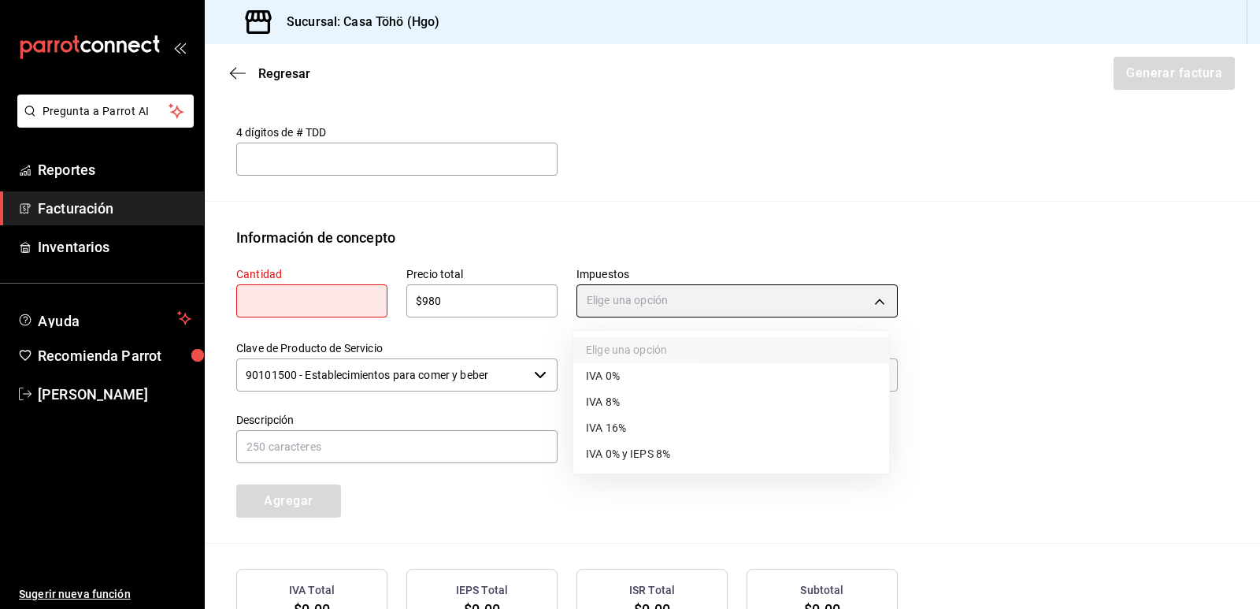
type input "IVA_16"
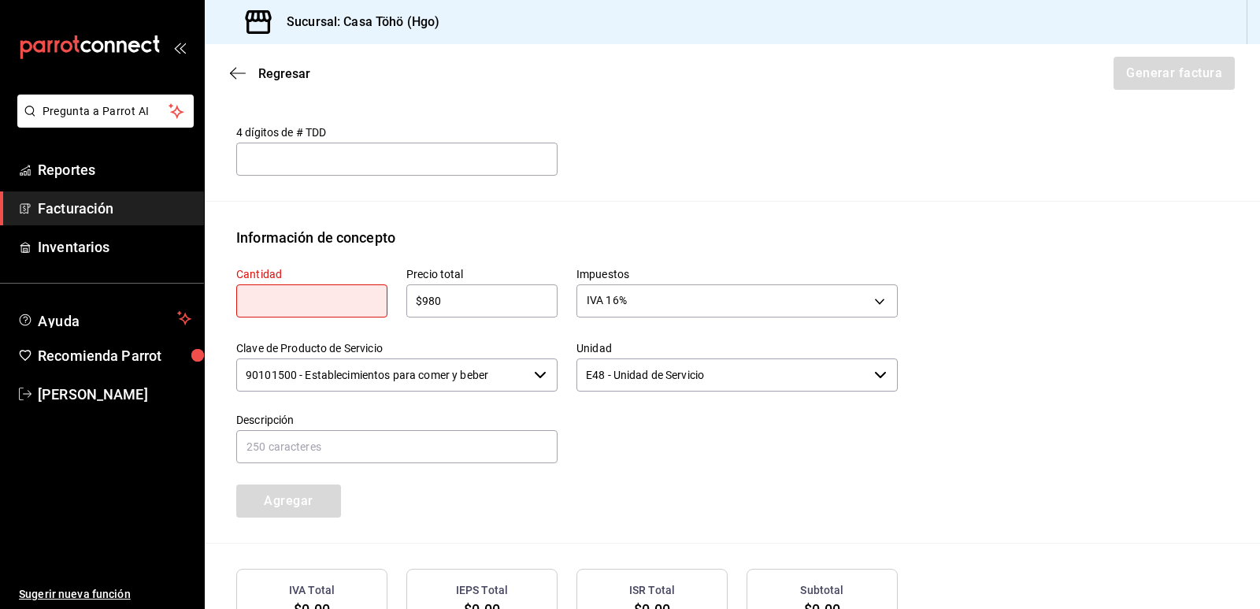
click at [622, 431] on div at bounding box center [727, 430] width 340 height 72
click at [320, 316] on div "​" at bounding box center [311, 300] width 151 height 33
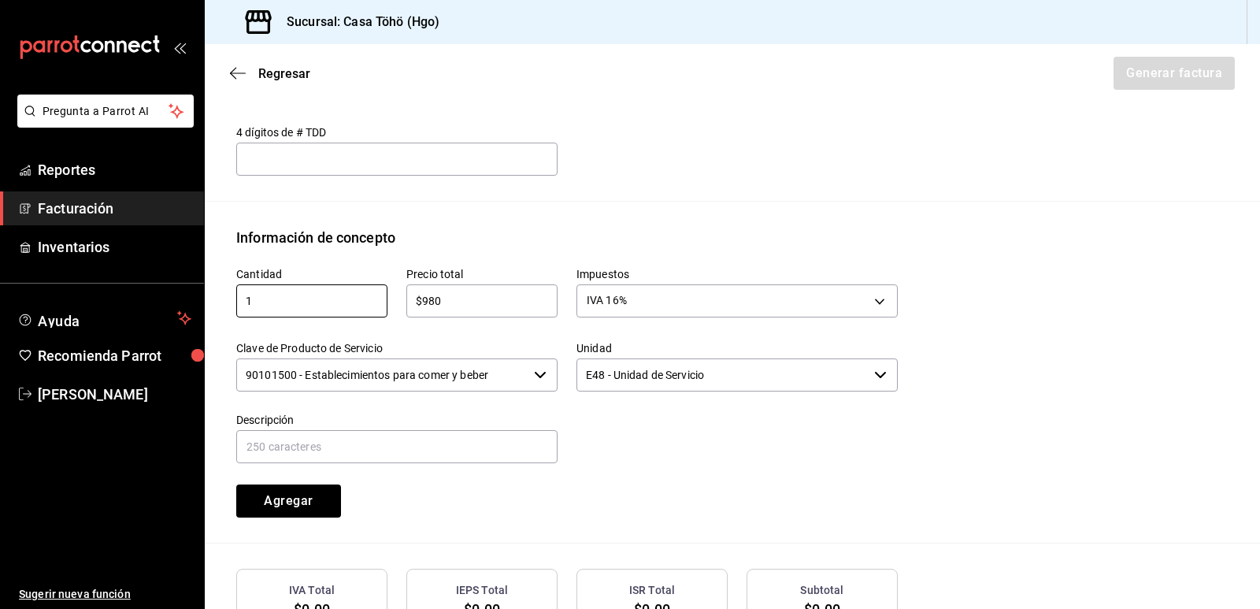
type input "1"
click at [781, 494] on div "Cantidad 1 ​ Precio total $980 ​ Impuestos IVA 16% IVA_16 Clave de Producto de …" at bounding box center [557, 382] width 680 height 269
click at [523, 438] on input "text" at bounding box center [396, 446] width 321 height 33
type input "v"
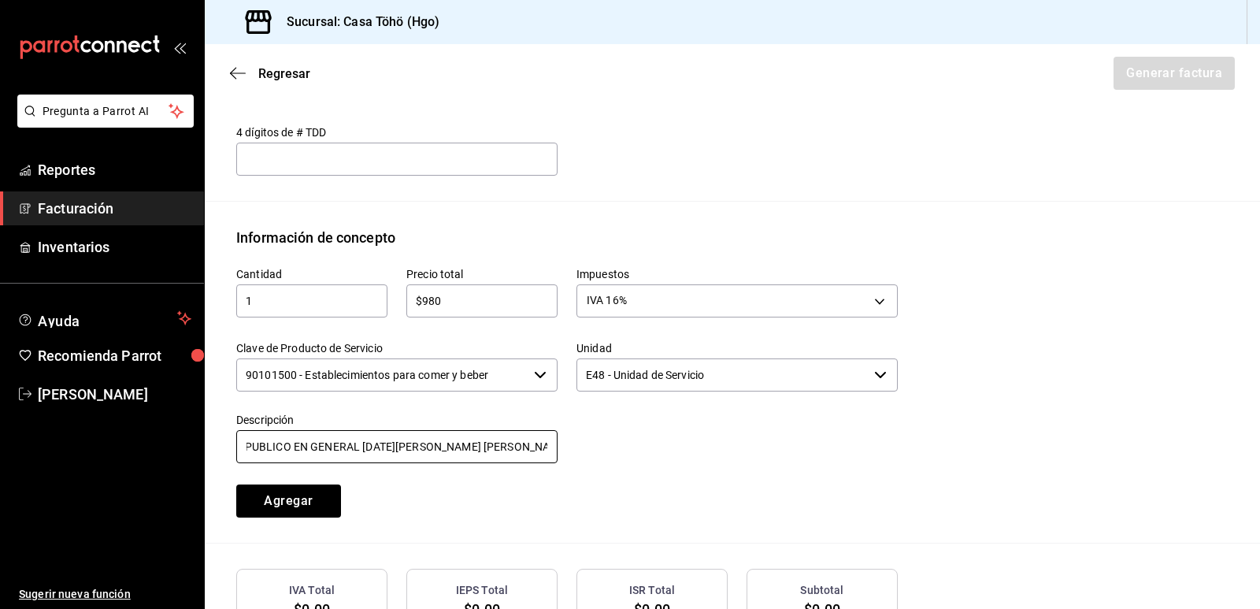
scroll to position [0, 42]
click at [245, 448] on input "VENTA PUBLICO EN GENERAL [DATE][PERSON_NAME] [PERSON_NAME]" at bounding box center [396, 446] width 321 height 33
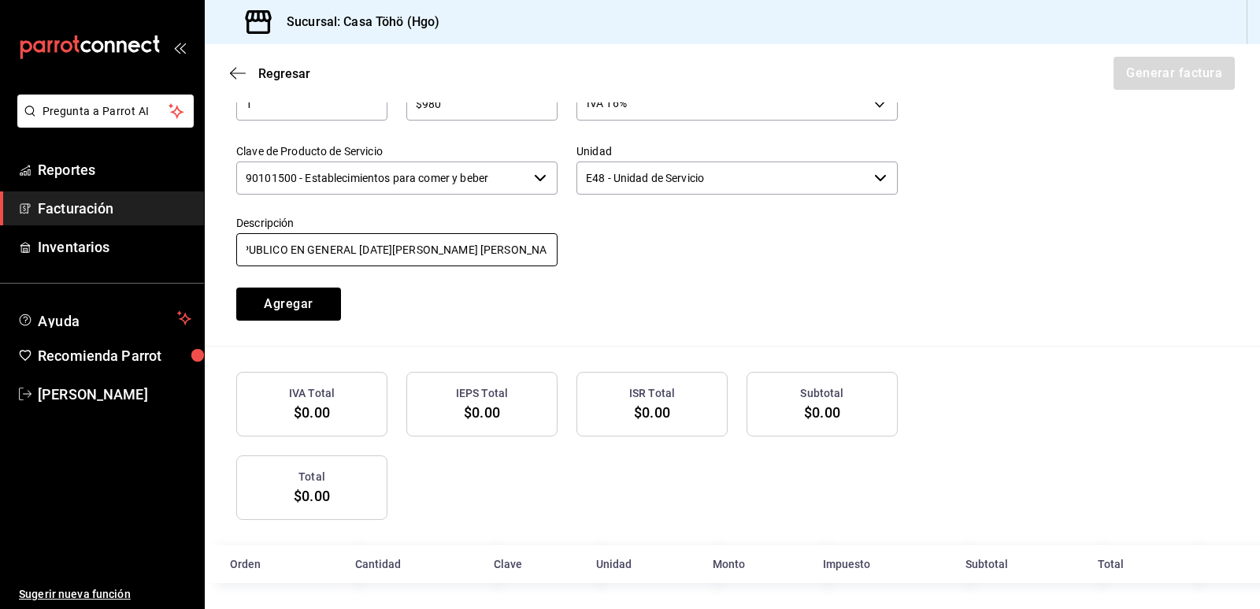
scroll to position [778, 0]
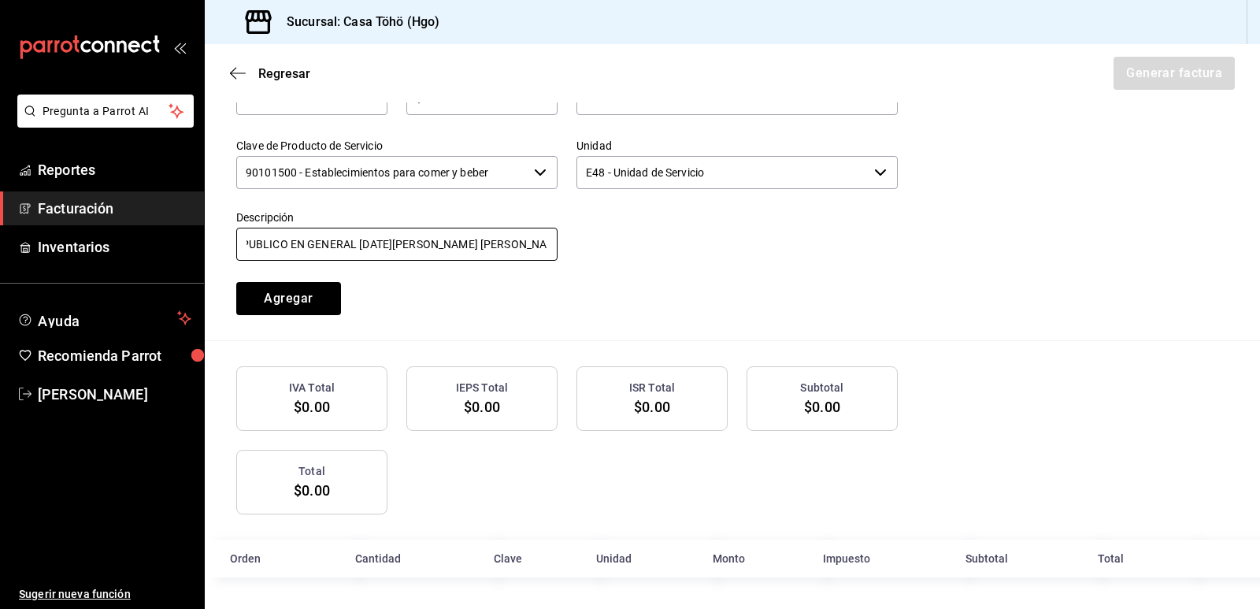
type input "VENTA PUBLICO EN GENERAL [DATE][PERSON_NAME] [PERSON_NAME]"
click at [305, 408] on span "$0.00" at bounding box center [312, 406] width 36 height 17
click at [300, 293] on button "Agregar" at bounding box center [288, 298] width 105 height 33
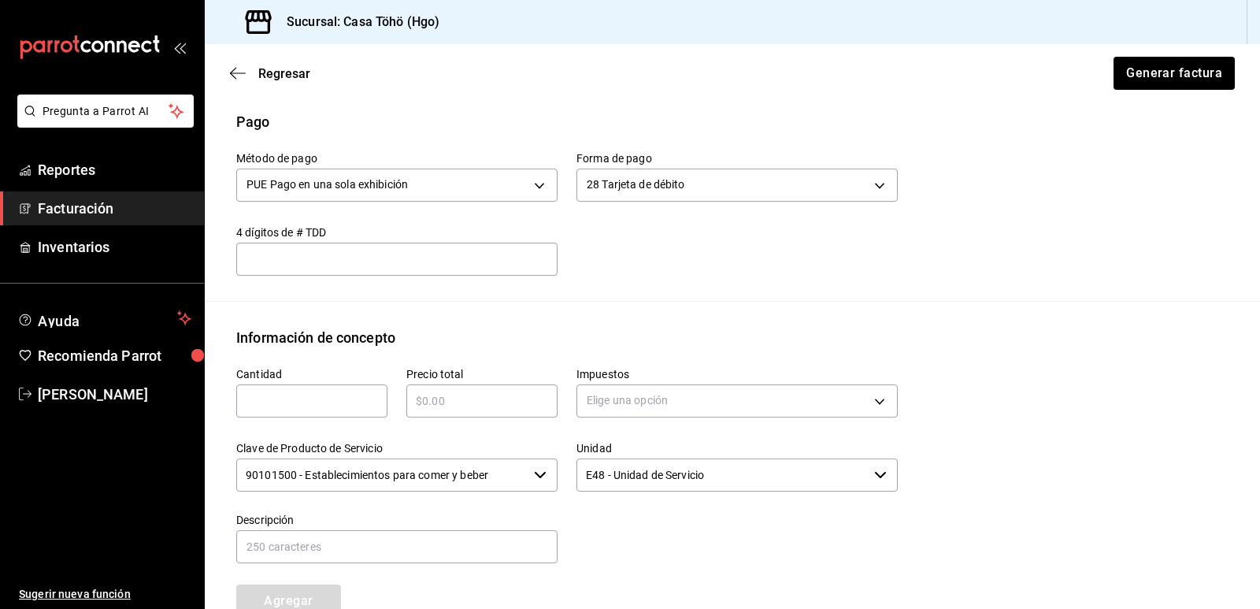
scroll to position [462, 0]
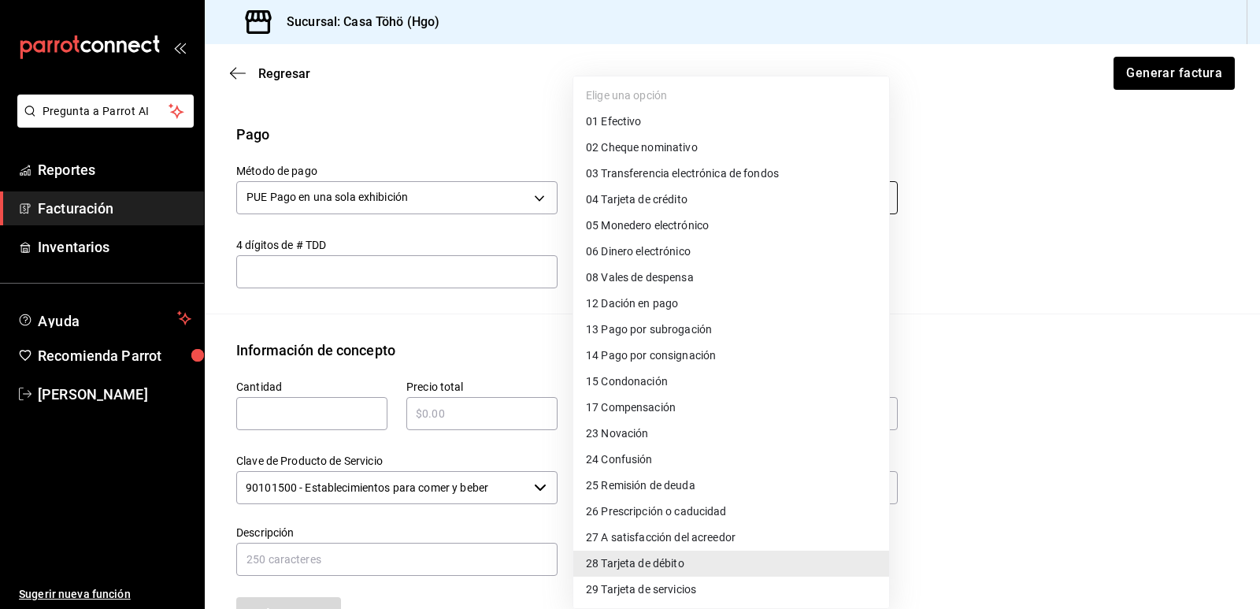
click at [616, 191] on body "Pregunta a Parrot AI Reportes Facturación Inventarios Ayuda Recomienda Parrot […" at bounding box center [630, 304] width 1260 height 609
click at [657, 202] on span "04 Tarjeta de crédito" at bounding box center [637, 199] width 102 height 17
type input "04"
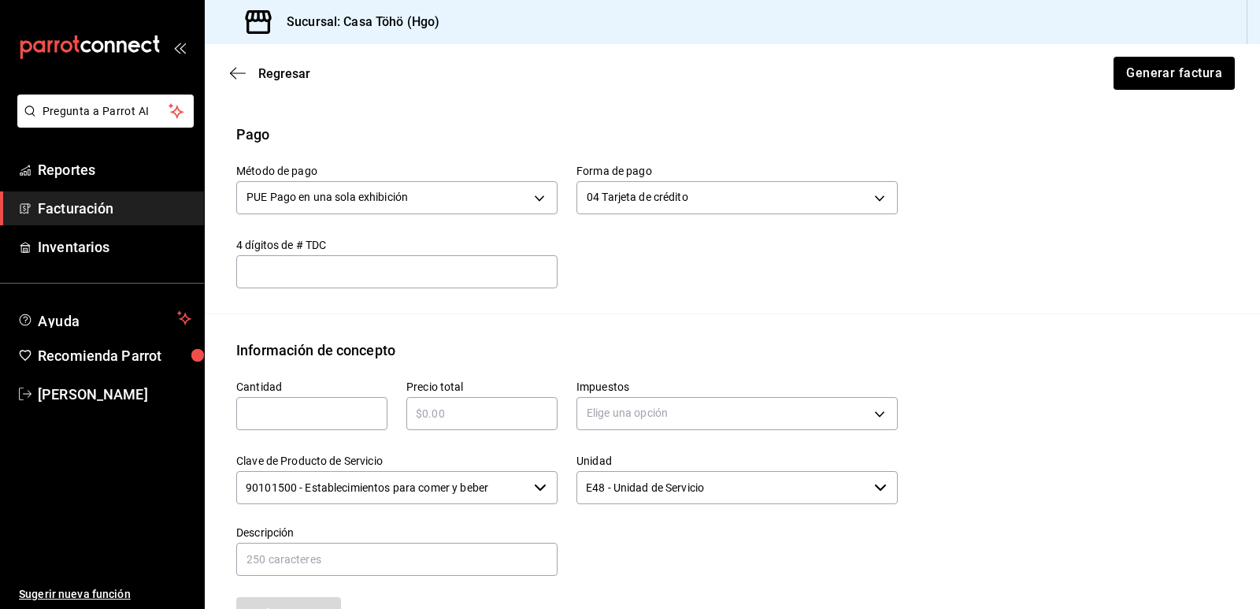
click at [1178, 319] on div "Emisor Perfil fiscal [PERSON_NAME] Tipo de comprobante Ingreso Receptor Nombre …" at bounding box center [732, 346] width 1055 height 1386
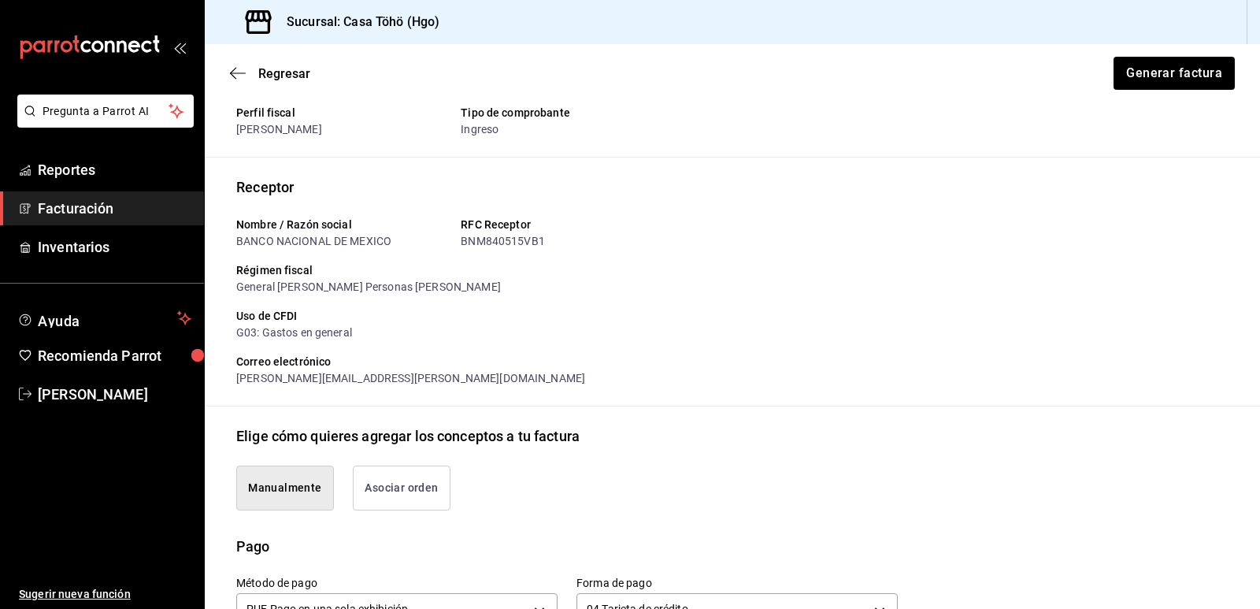
scroll to position [0, 0]
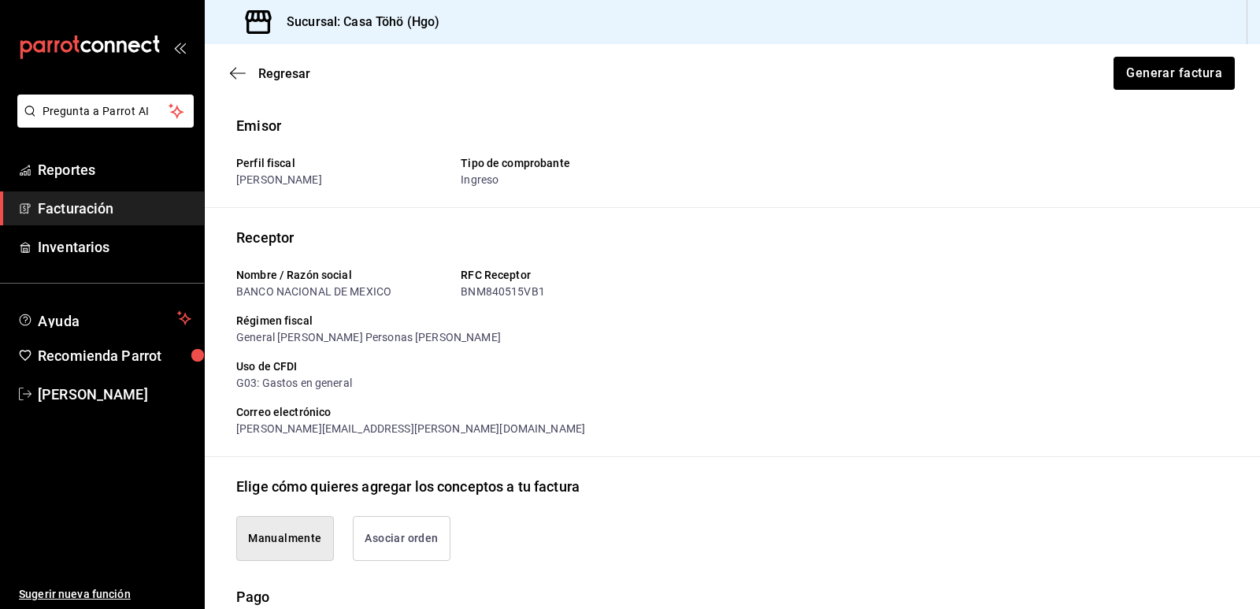
click at [919, 339] on div "Receptor Nombre / Razón social BANCO NACIONAL DE MEXICO RFC Receptor BNM840515V…" at bounding box center [732, 342] width 992 height 230
